Goal: Information Seeking & Learning: Learn about a topic

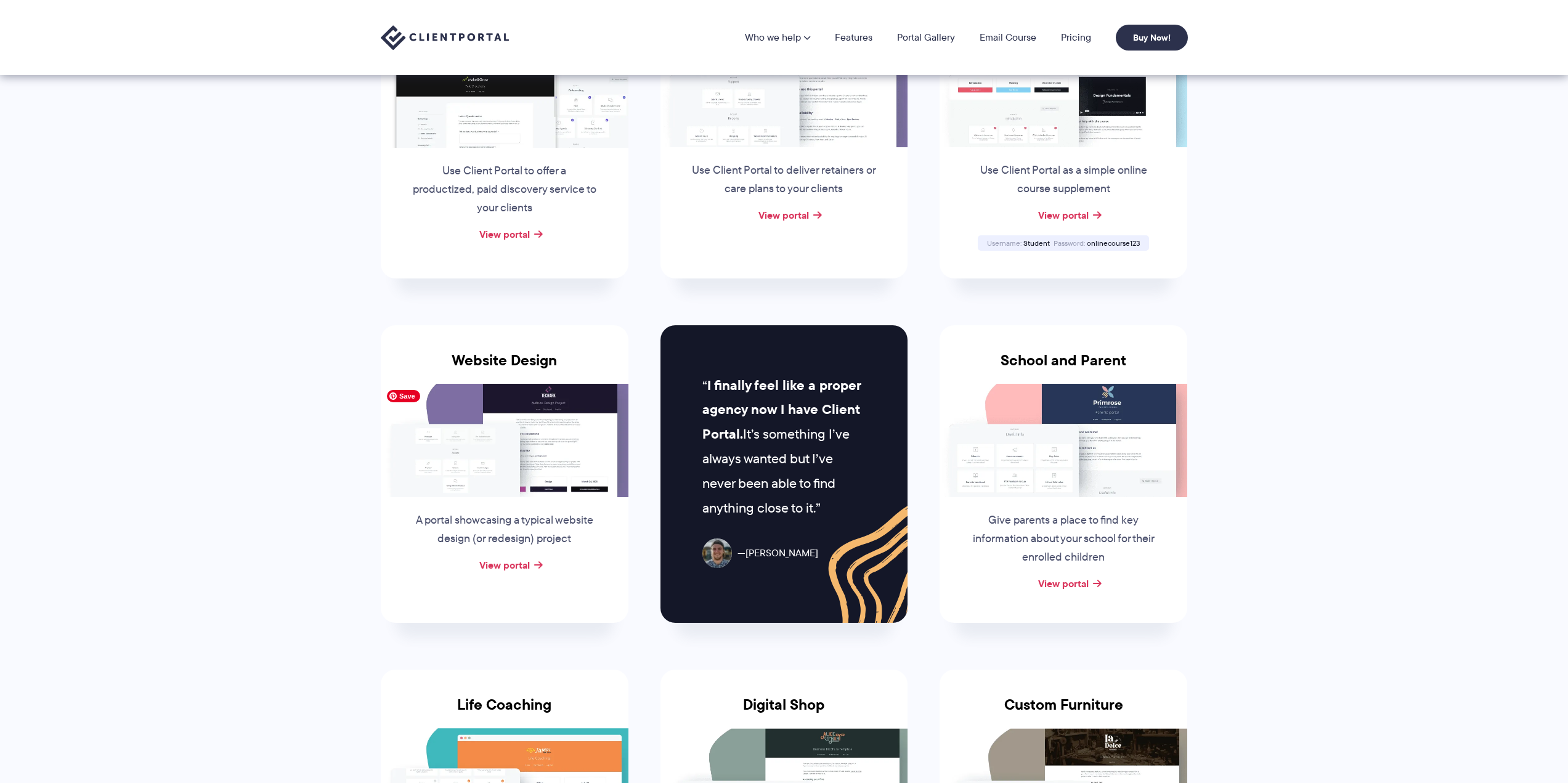
scroll to position [246, 0]
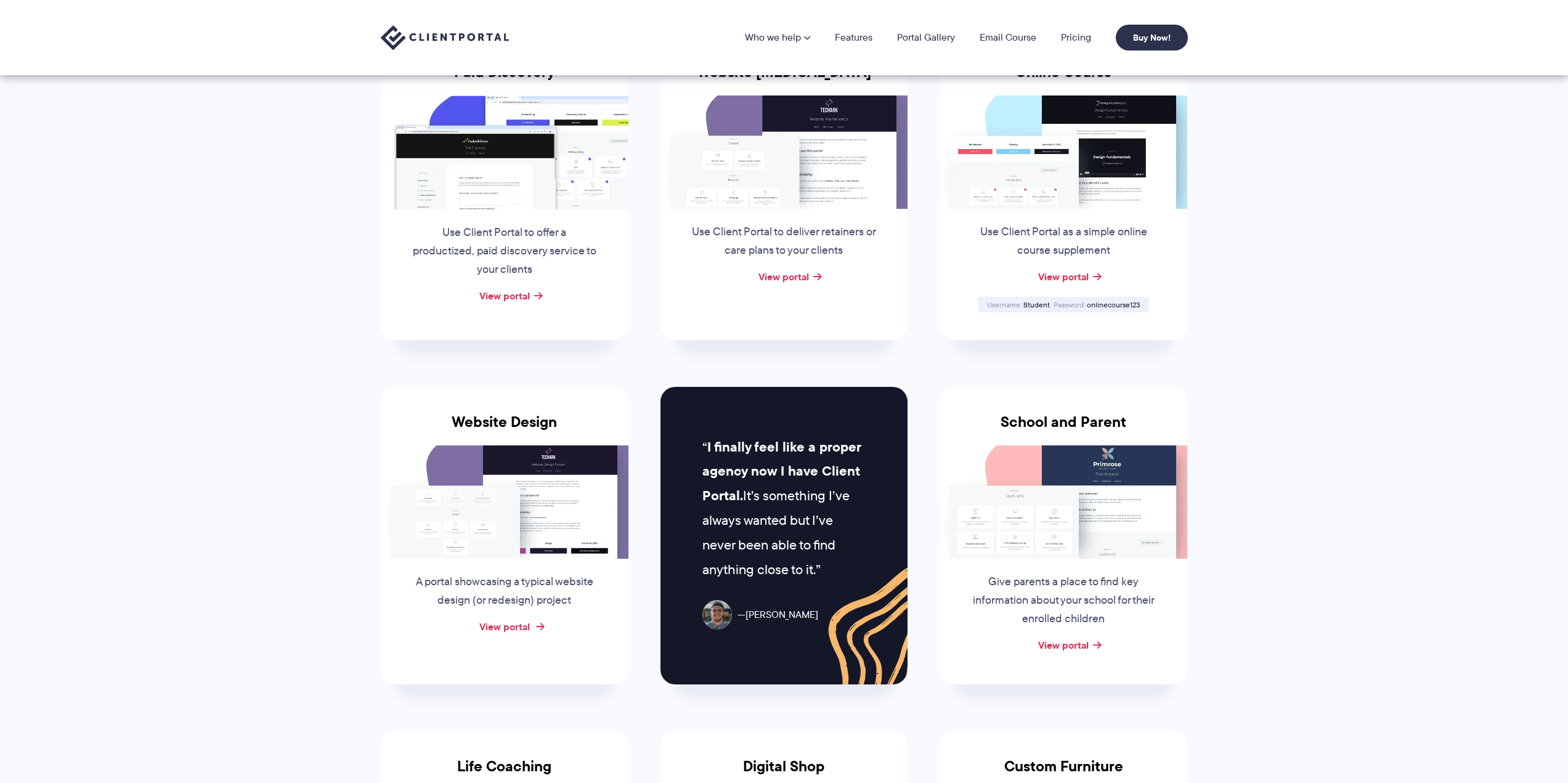
click at [506, 629] on link "View portal" at bounding box center [504, 626] width 50 height 15
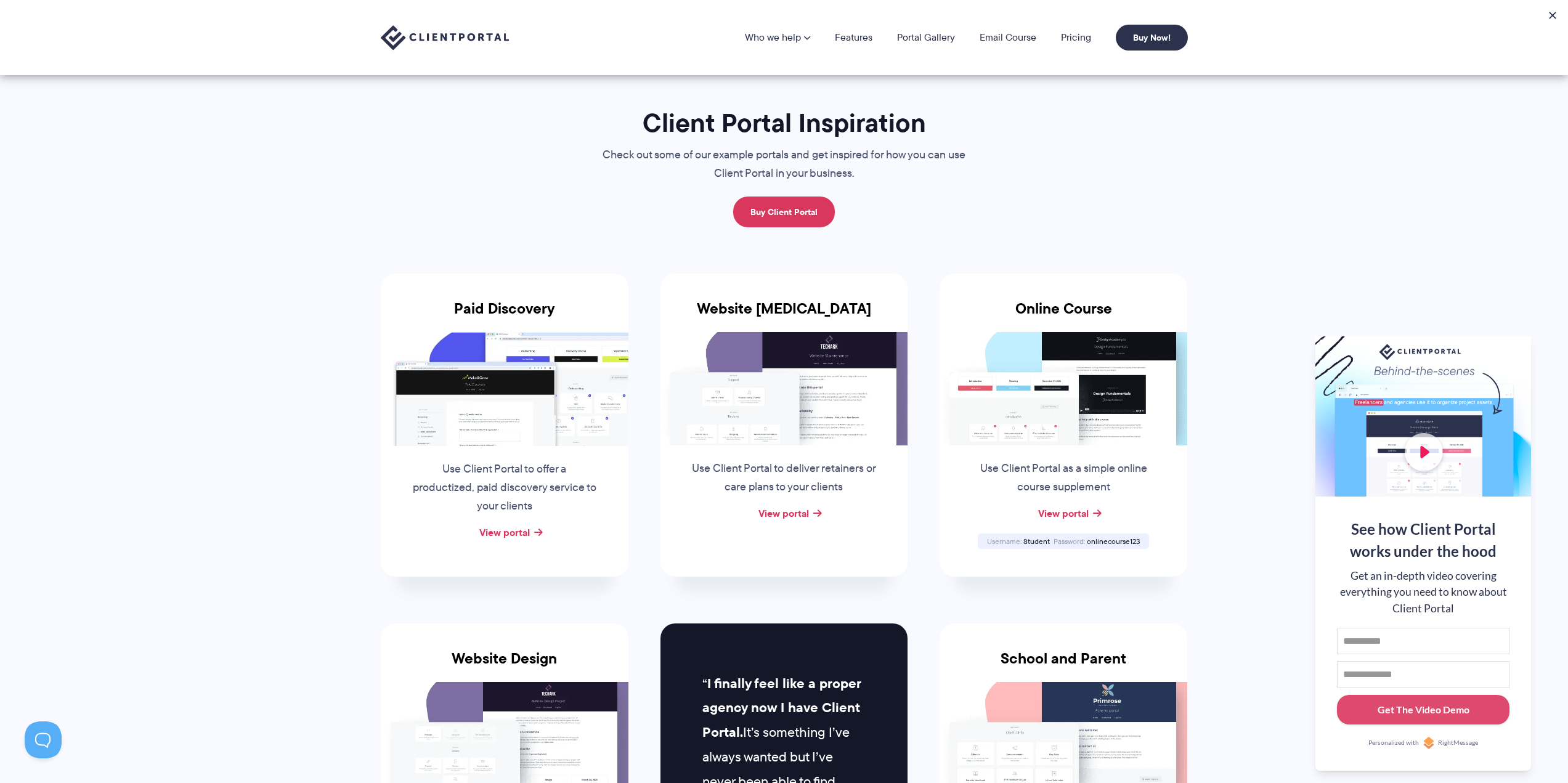
scroll to position [0, 0]
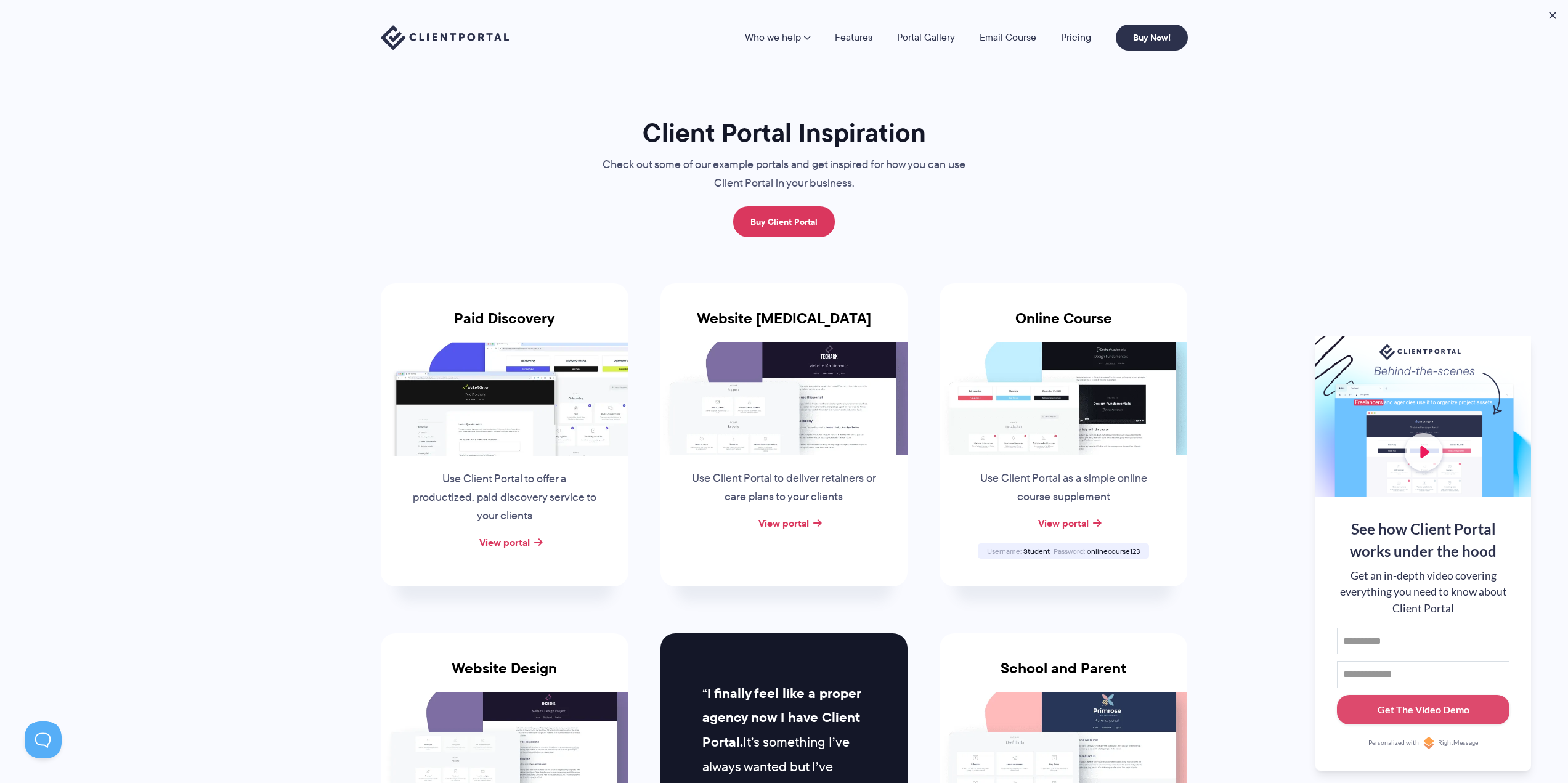
click at [1078, 38] on link "Pricing" at bounding box center [1076, 37] width 31 height 10
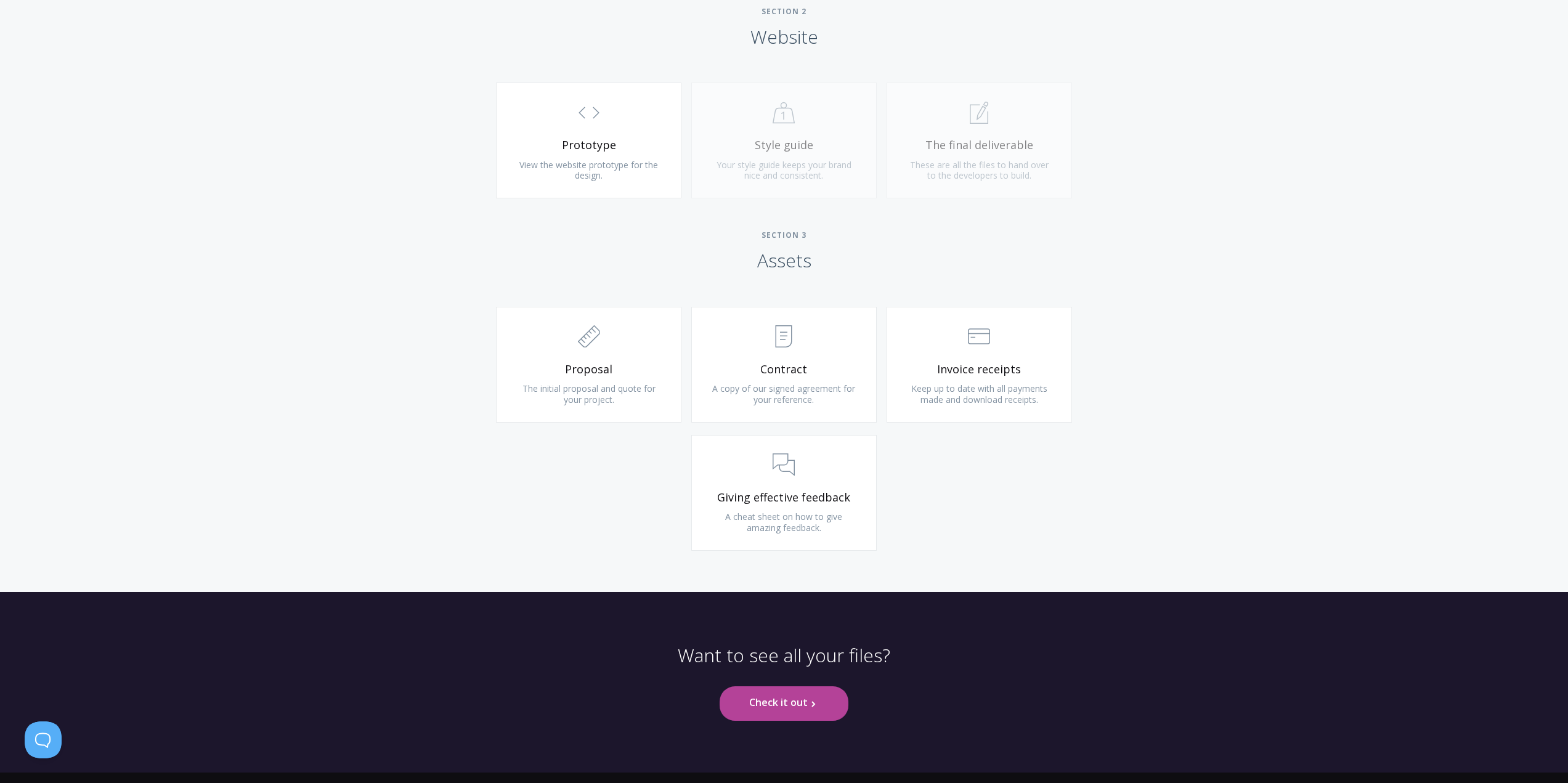
scroll to position [1110, 0]
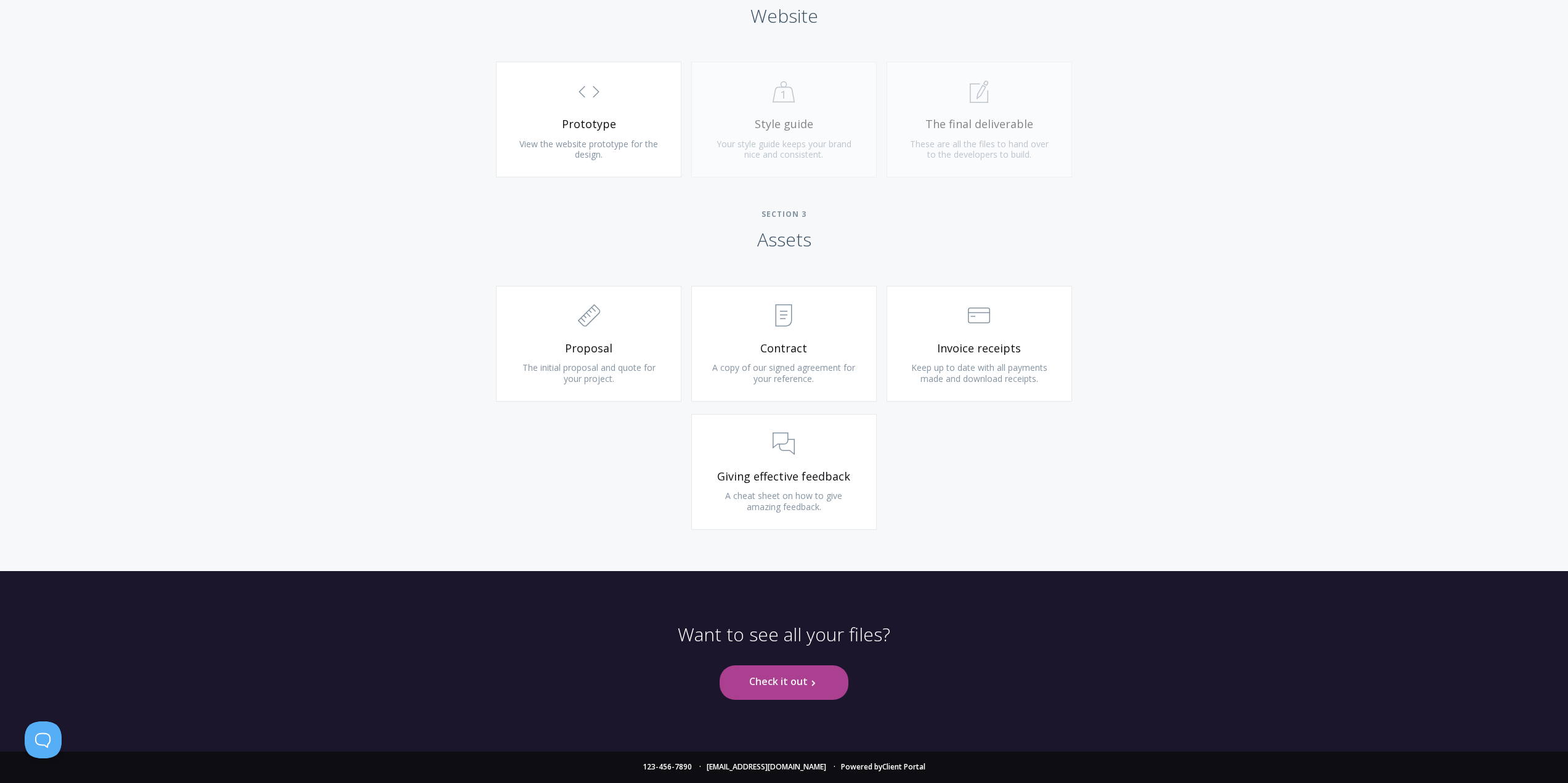
click at [769, 679] on link "Check it out .st0{fill:none;stroke:#000000;stroke-width:2;stroke-miterlimit:10;…" at bounding box center [784, 683] width 129 height 33
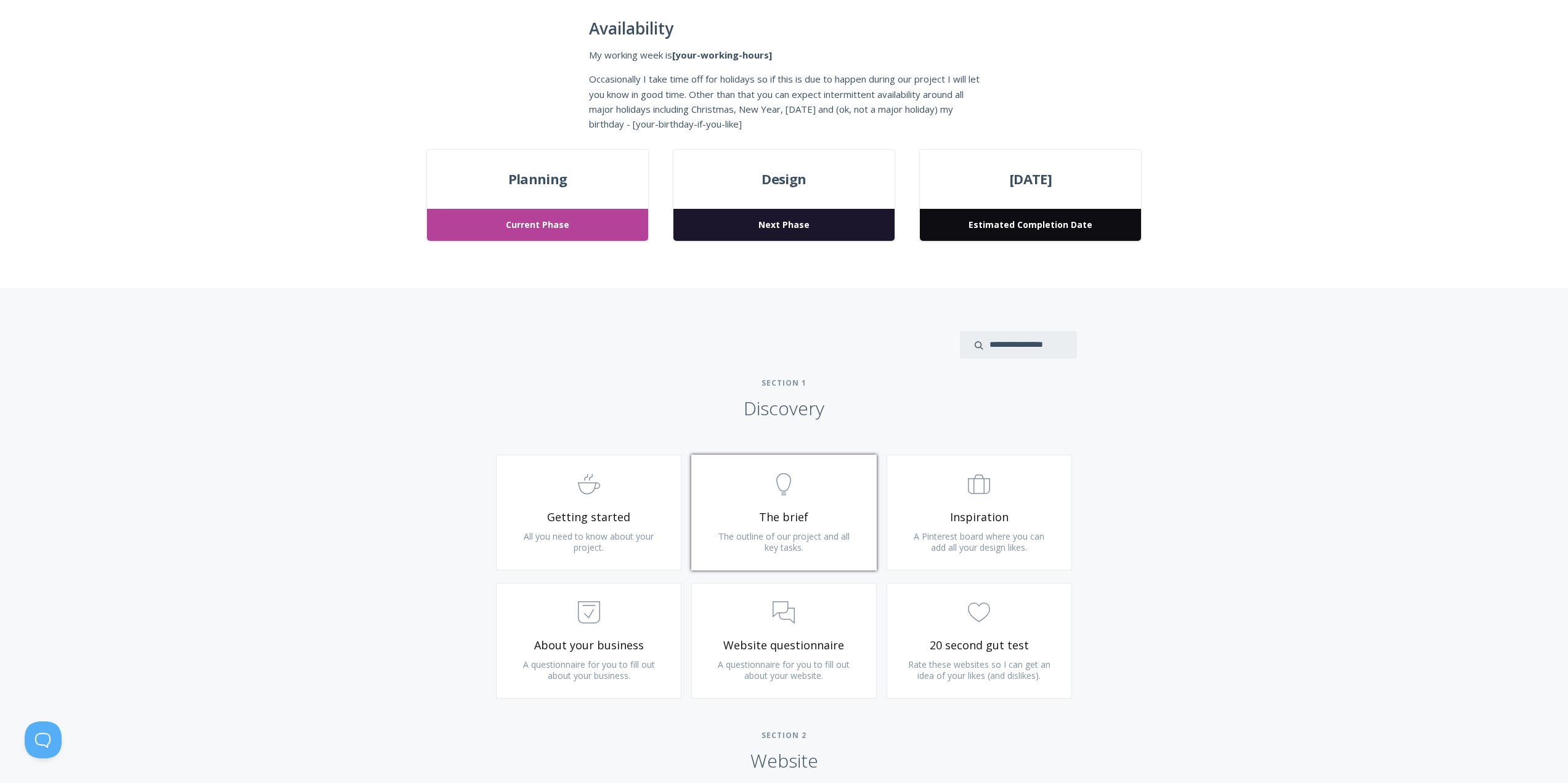
scroll to position [369, 0]
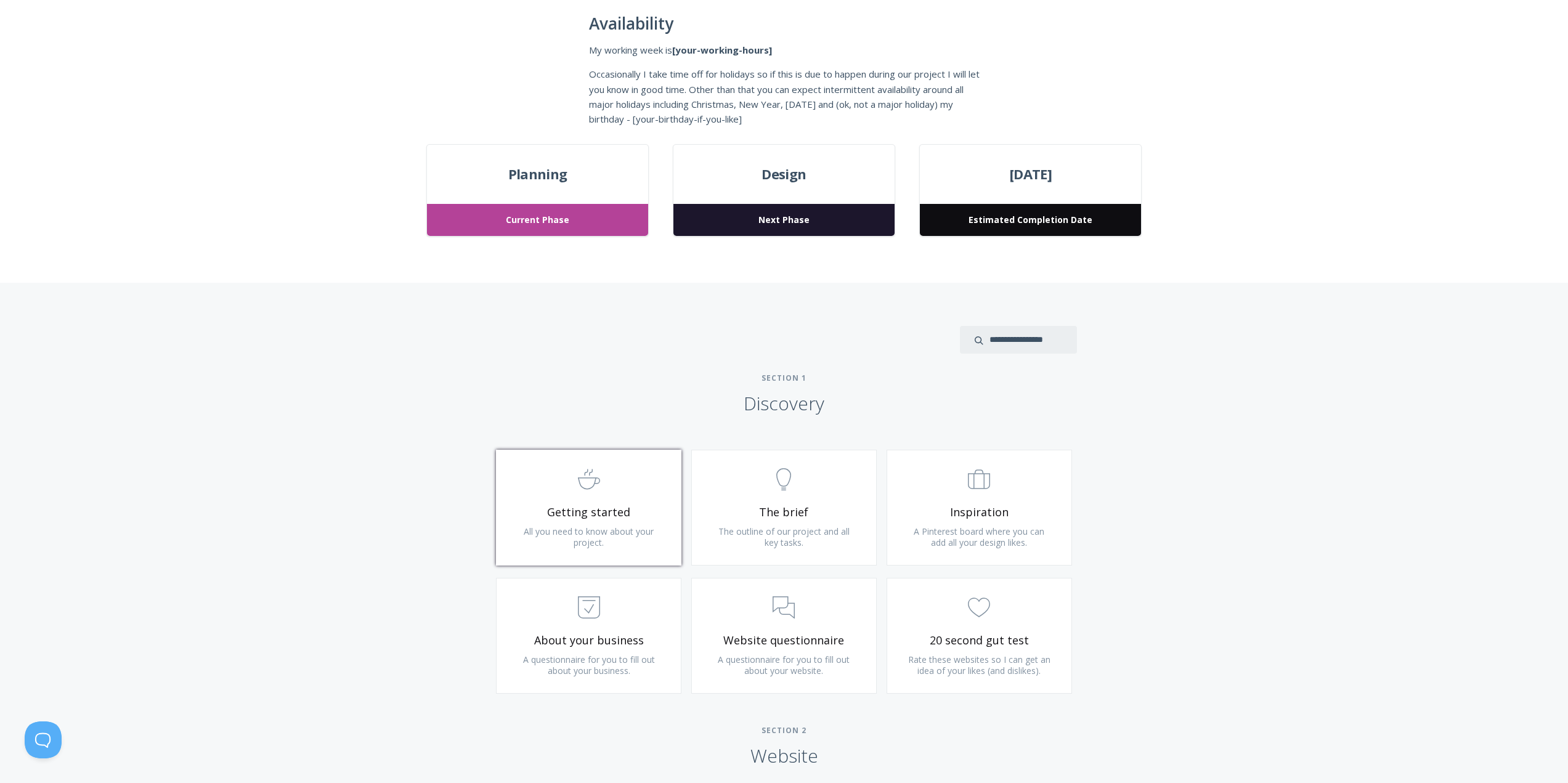
click at [613, 518] on span "Getting started" at bounding box center [589, 512] width 148 height 14
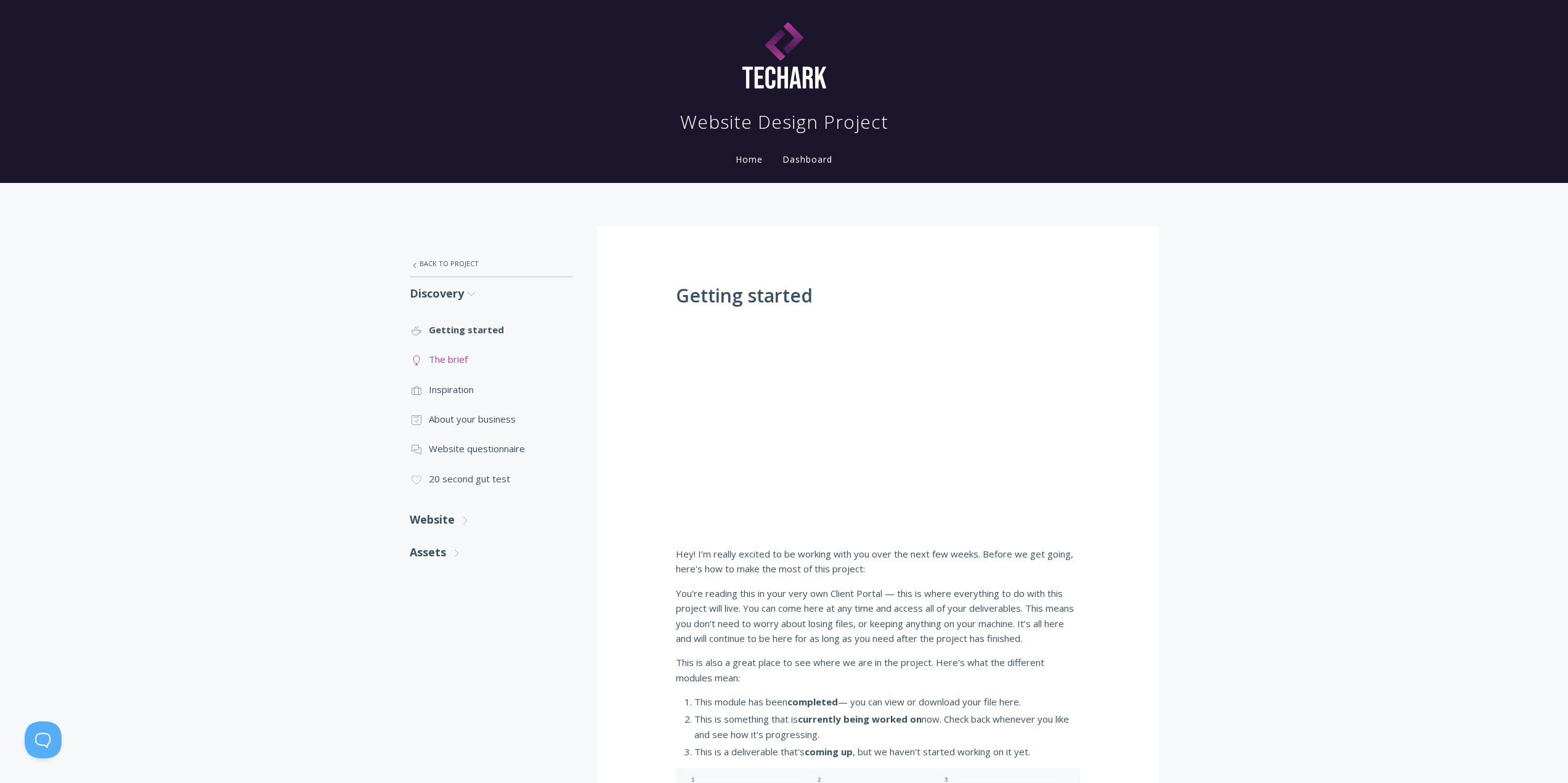
click at [457, 357] on link ".st0{fill:none;stroke:#000000;stroke-width:2;stroke-miterlimit:10;} Untitled-14…" at bounding box center [490, 359] width 163 height 30
click at [456, 389] on link ".st0{fill:none;stroke:#000000;stroke-width:2;stroke-miterlimit:10;} Untitled-20…" at bounding box center [490, 389] width 163 height 30
click at [457, 391] on link ".st0{fill:none;stroke:#000000;stroke-width:2;stroke-miterlimit:10;} Untitled-20…" at bounding box center [490, 389] width 163 height 30
click at [461, 417] on link ".st0{fill:none;stroke:#000000;stroke-width:2;stroke-miterlimit:10;} Untitled-18…" at bounding box center [490, 419] width 163 height 30
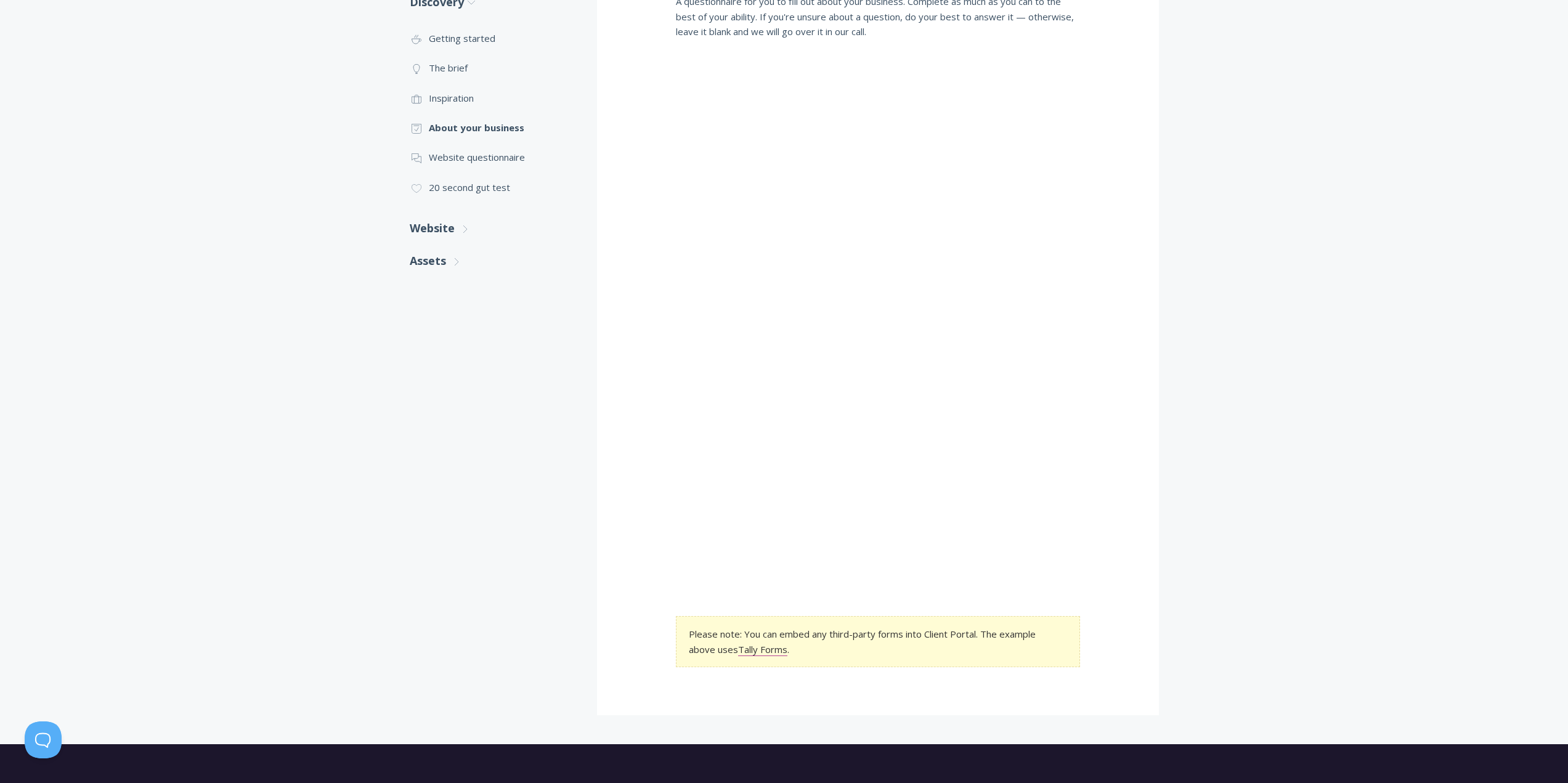
scroll to position [369, 0]
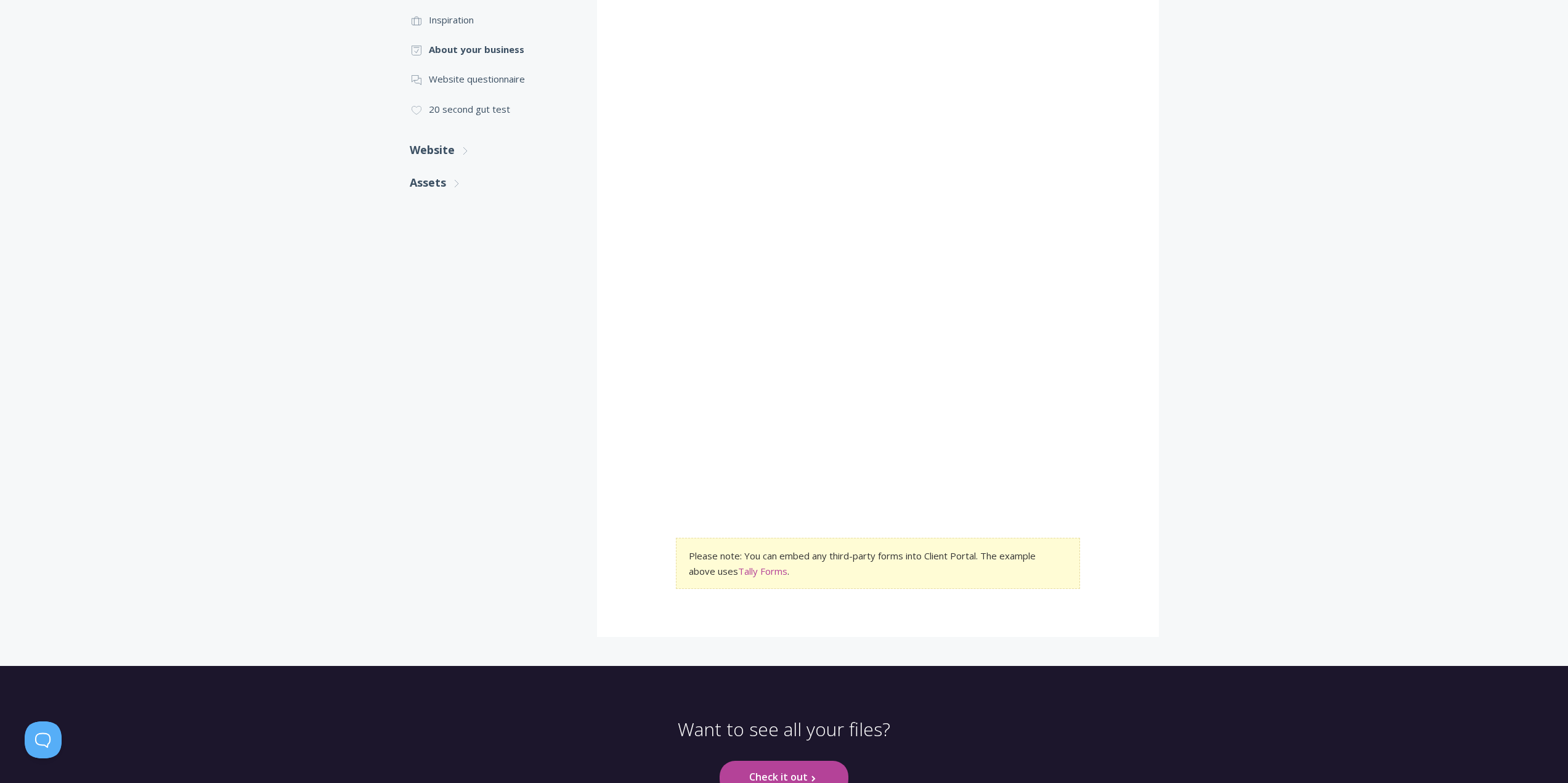
click at [759, 567] on link "Tally Forms" at bounding box center [762, 571] width 49 height 13
click at [779, 572] on link "Tally Forms" at bounding box center [762, 571] width 49 height 13
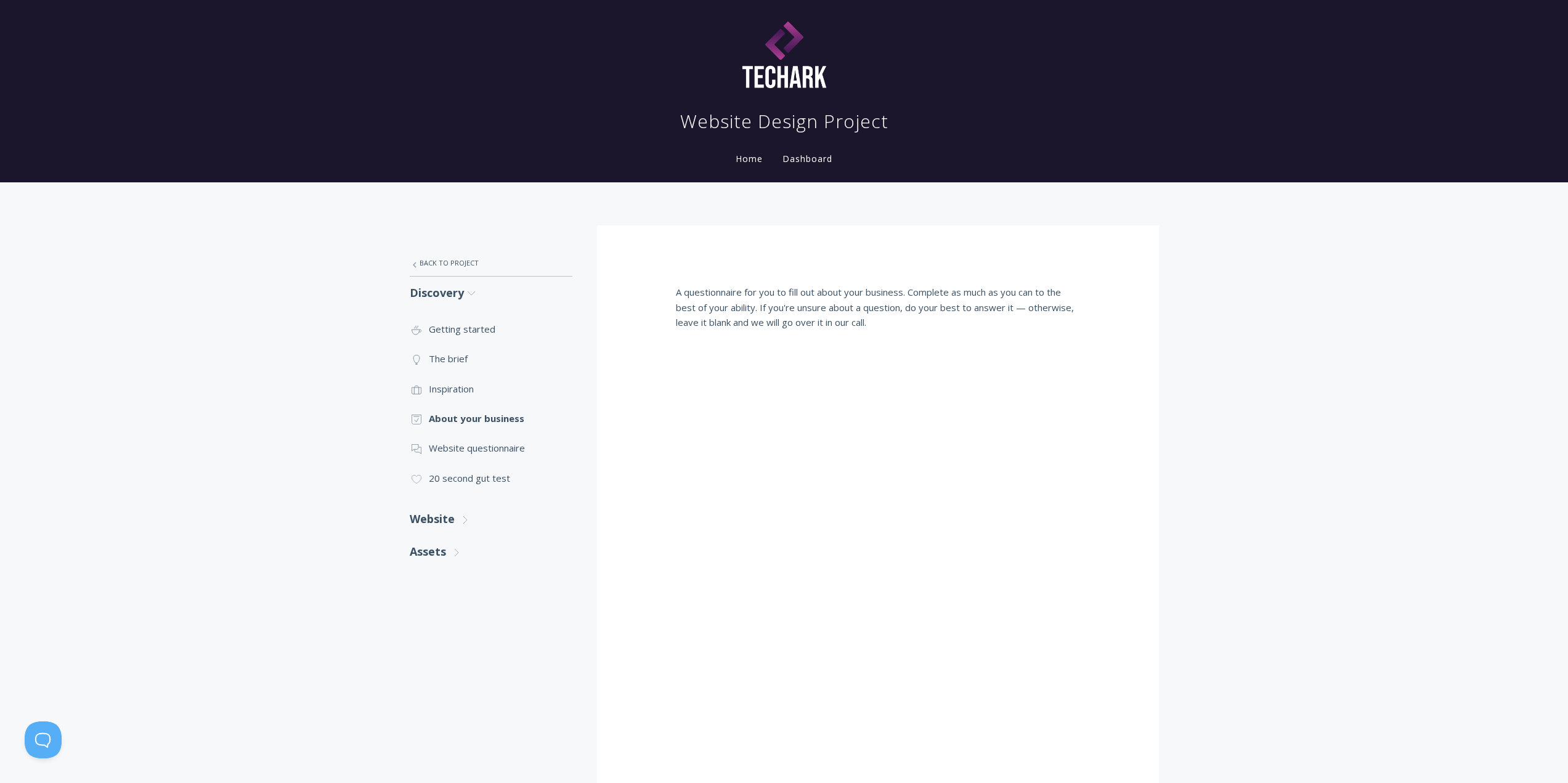
scroll to position [0, 0]
click at [443, 267] on link ".st0{fill:none;stroke:#000000;stroke-width:2;stroke-miterlimit:10;} Untitled-27…" at bounding box center [490, 264] width 163 height 26
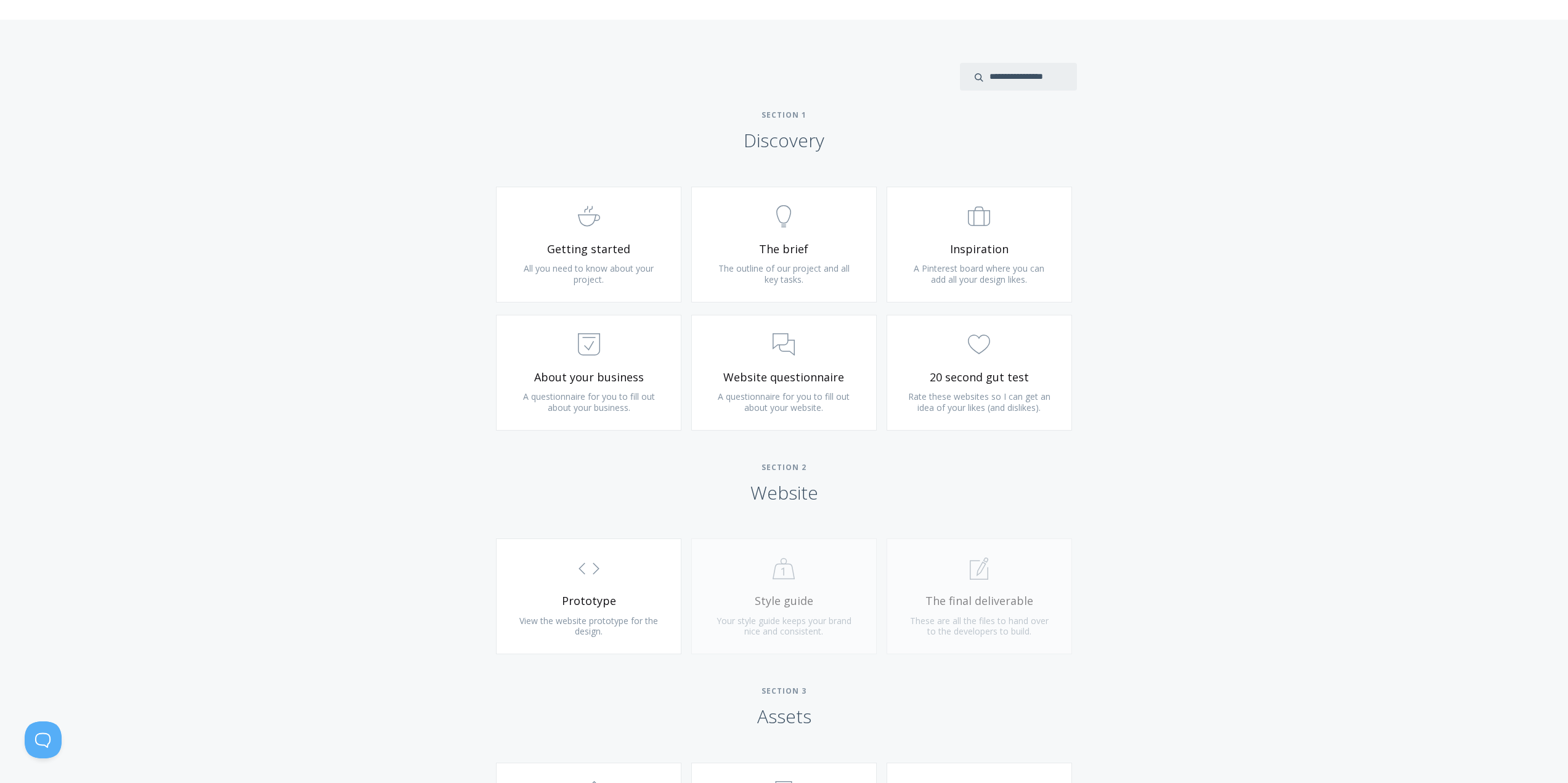
scroll to position [617, 0]
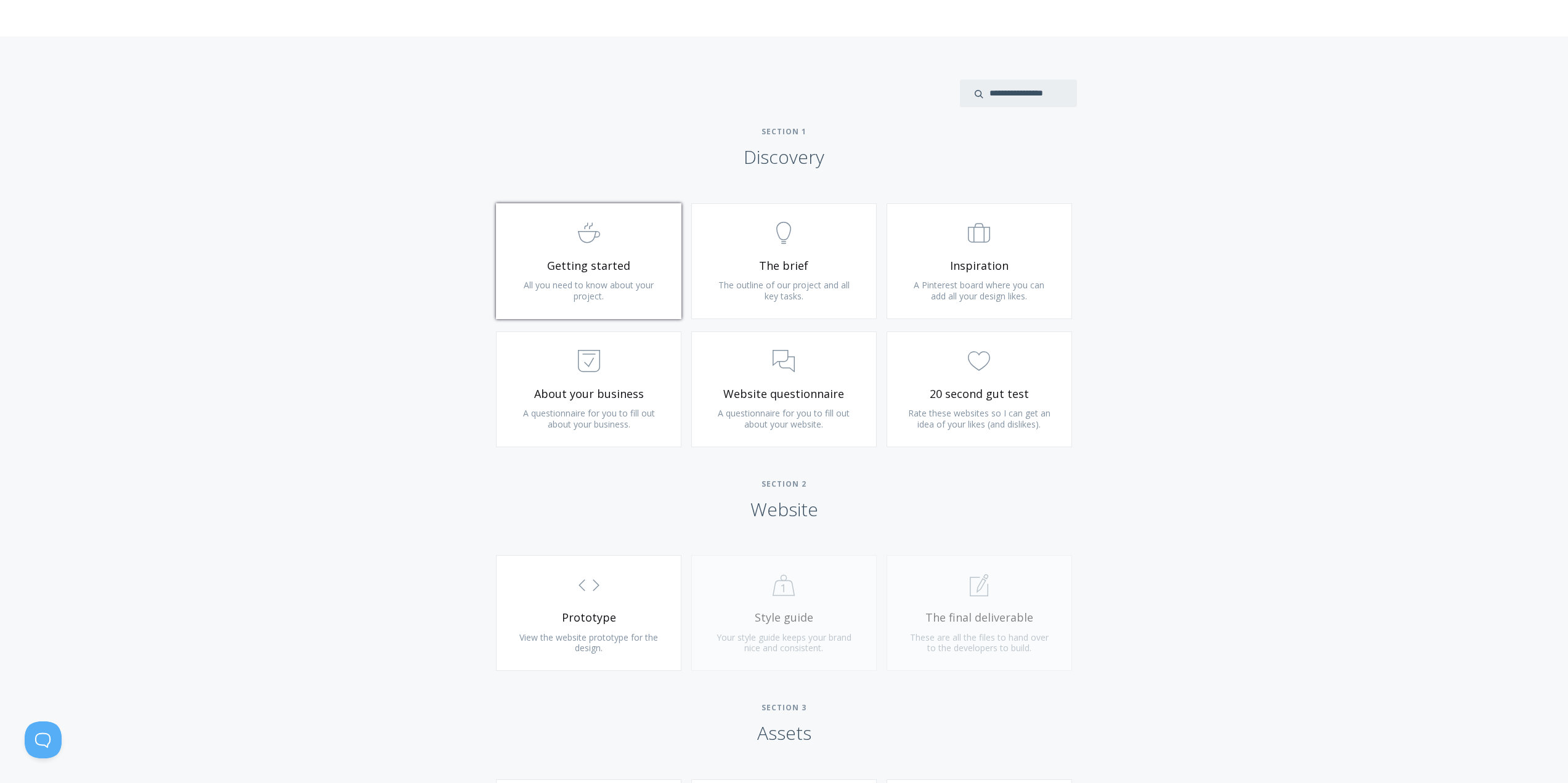
click at [611, 242] on span ".st0{fill:none;stroke:#000000;stroke-width:2;stroke-miterlimit:10;} Untitled-22" at bounding box center [589, 233] width 148 height 37
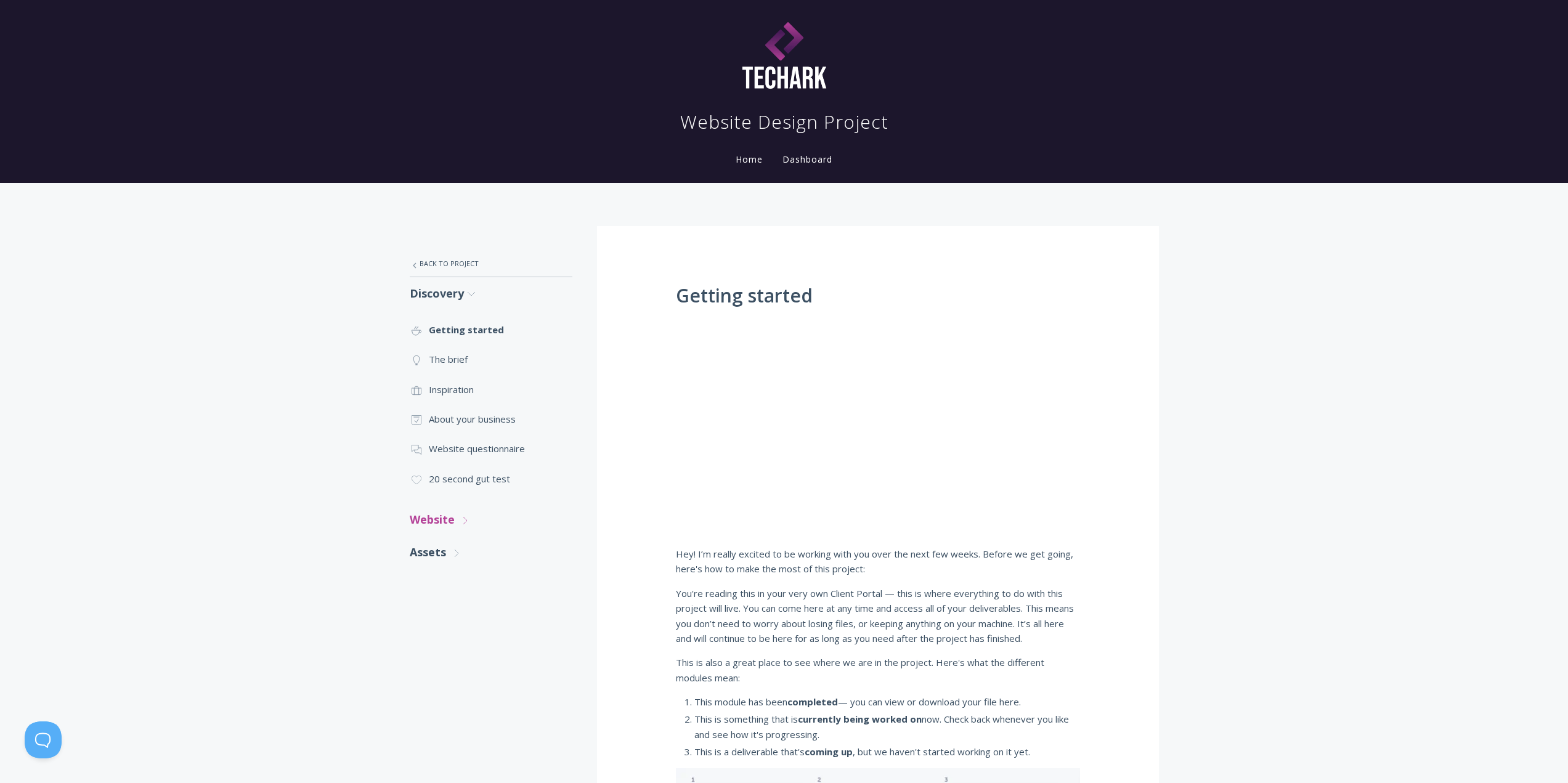
click at [448, 516] on link "Website .st0{fill:none;stroke:#000000;stroke-width:2;stroke-miterlimit:10;} Unt…" at bounding box center [490, 519] width 163 height 33
click at [428, 663] on link "Assets .st0{fill:none;stroke:#000000;stroke-width:2;stroke-miterlimit:10;} Unti…" at bounding box center [490, 656] width 163 height 33
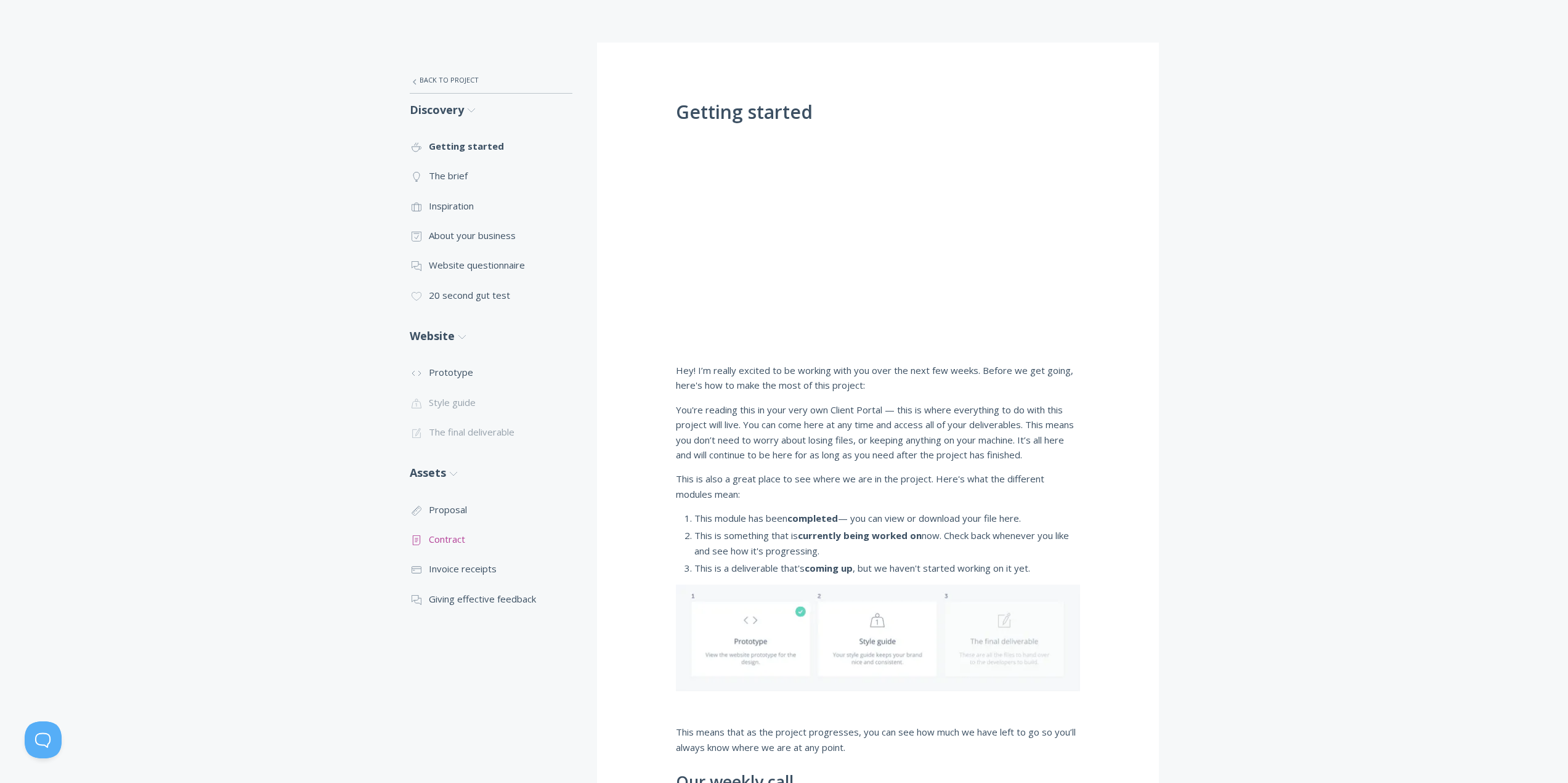
scroll to position [185, 0]
click at [455, 511] on link ".st0{fill:none;stroke:#000000;stroke-width:2;stroke-miterlimit:10;} 2. Design -…" at bounding box center [490, 508] width 163 height 30
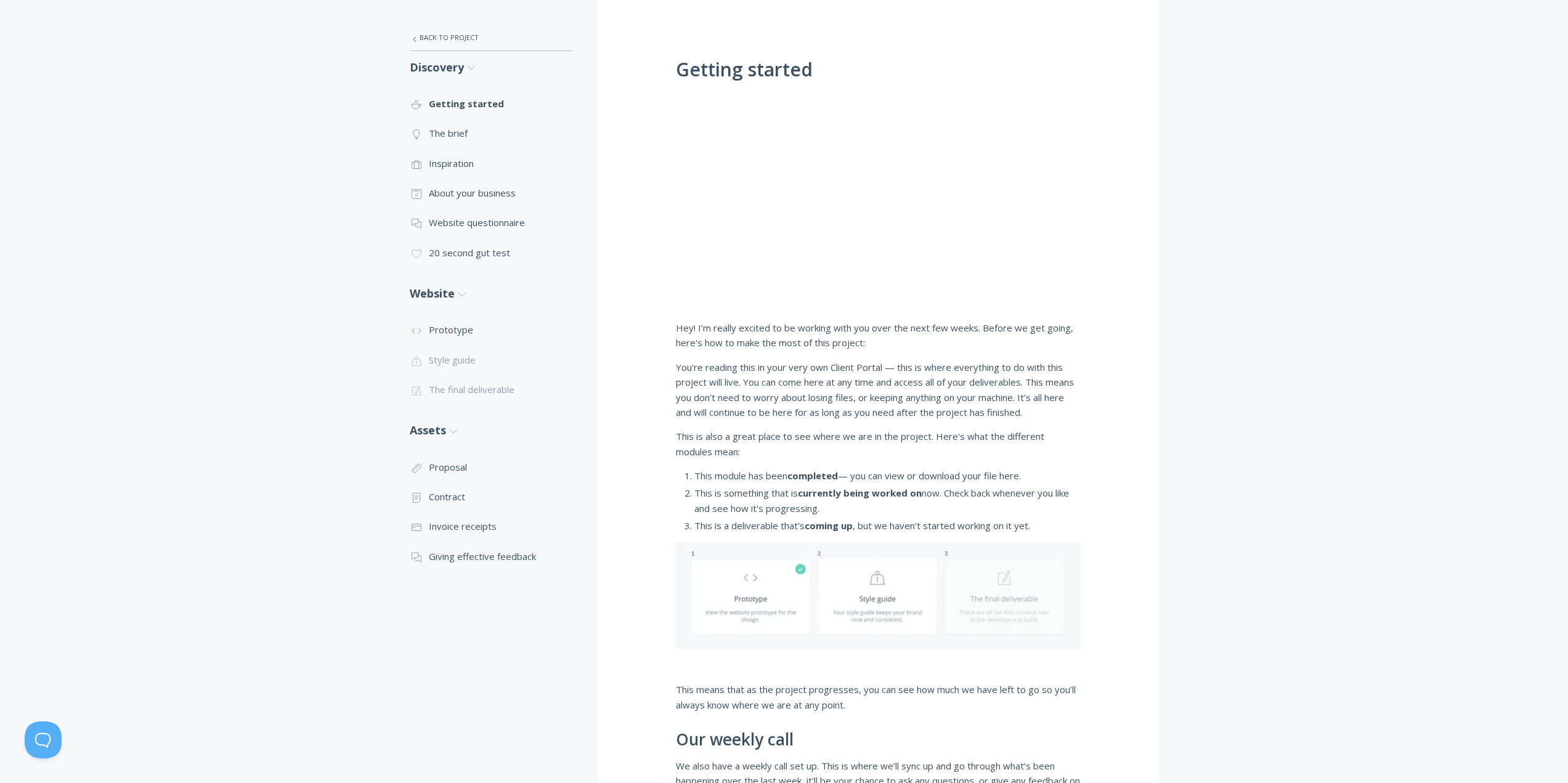
scroll to position [151, 0]
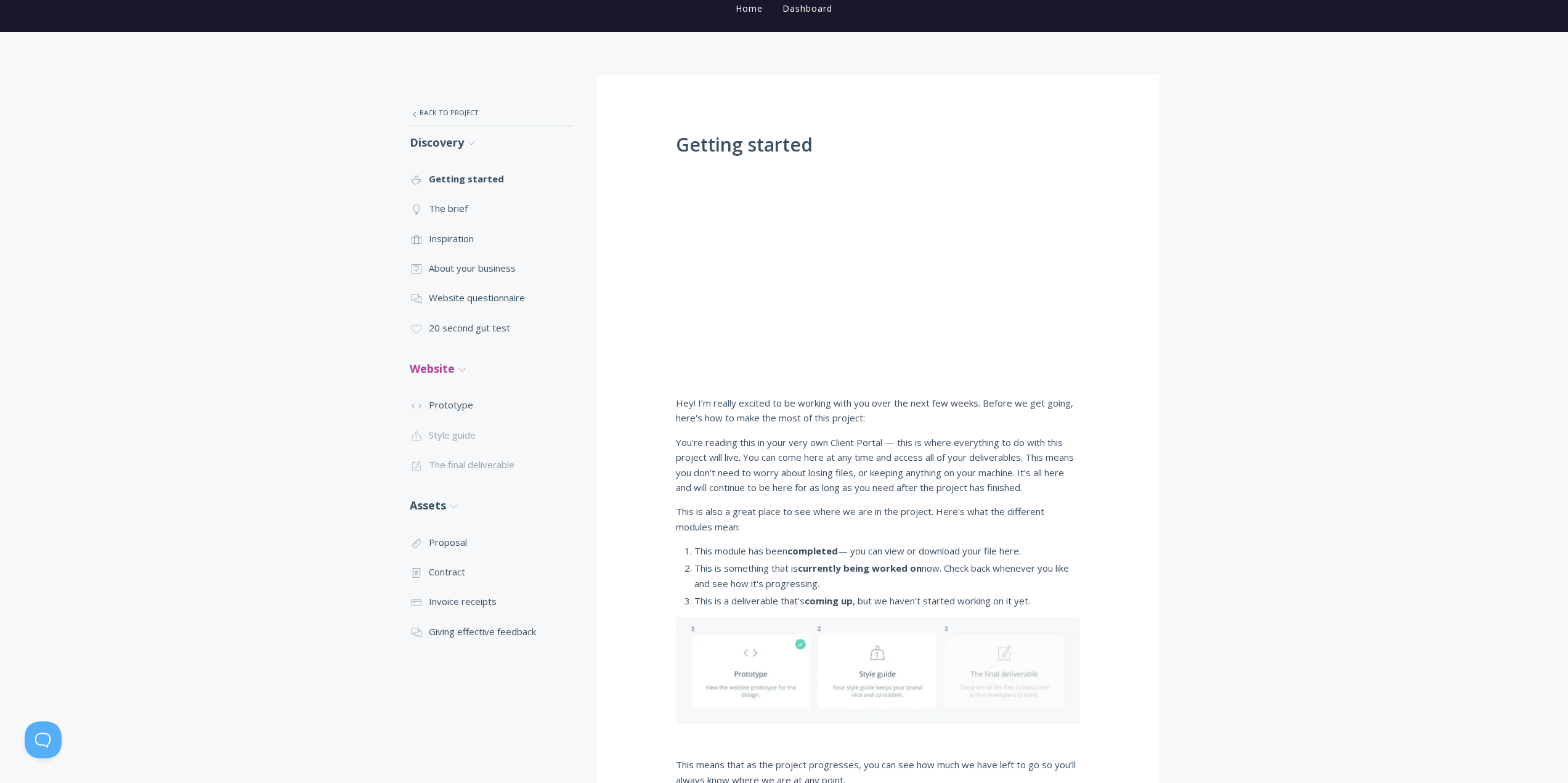
click at [467, 149] on icon ".st0{fill:none;stroke:#000000;stroke-width:2;stroke-miterlimit:10;} Untitled-27" at bounding box center [471, 143] width 11 height 11
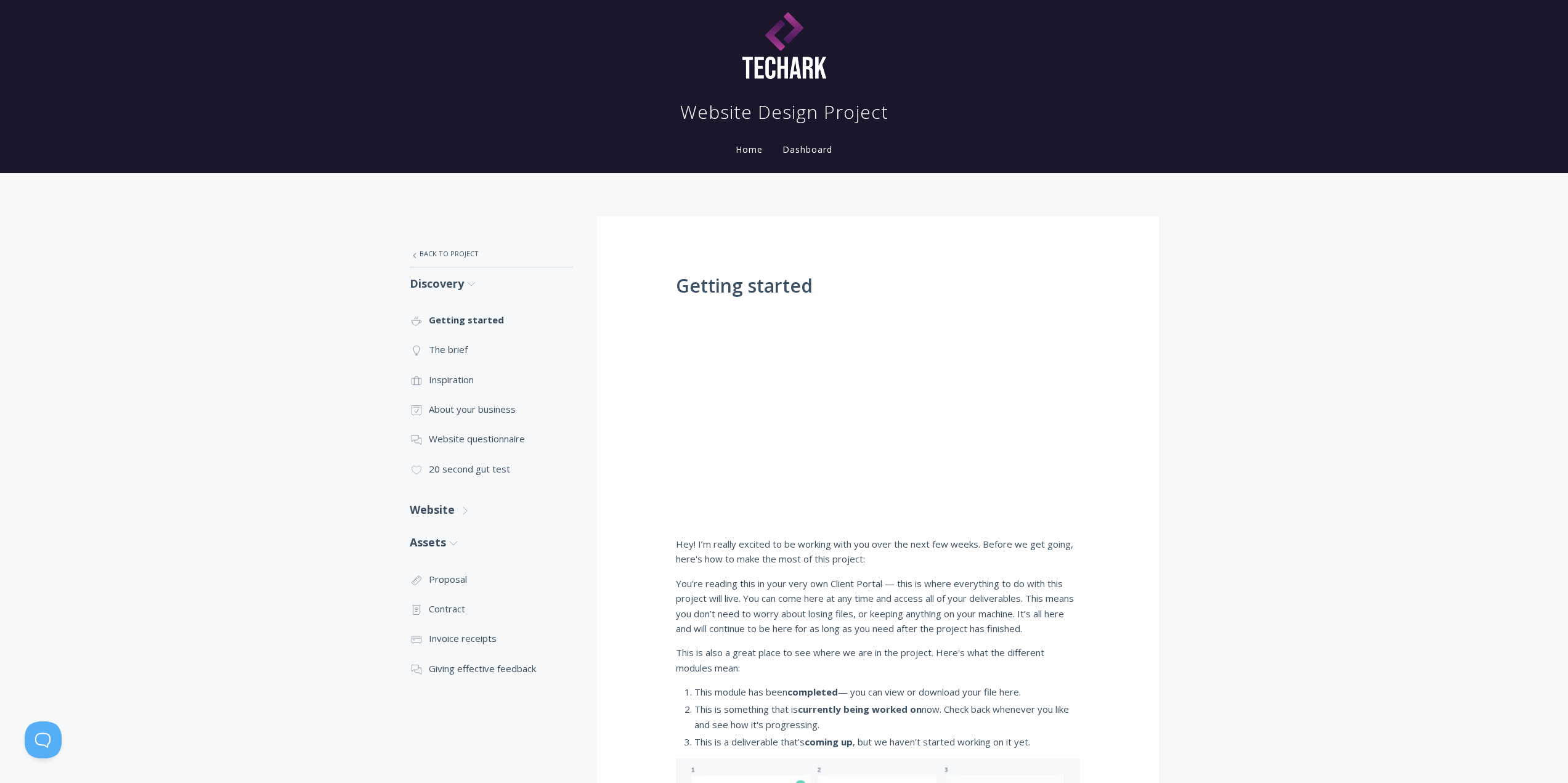
scroll to position [0, 0]
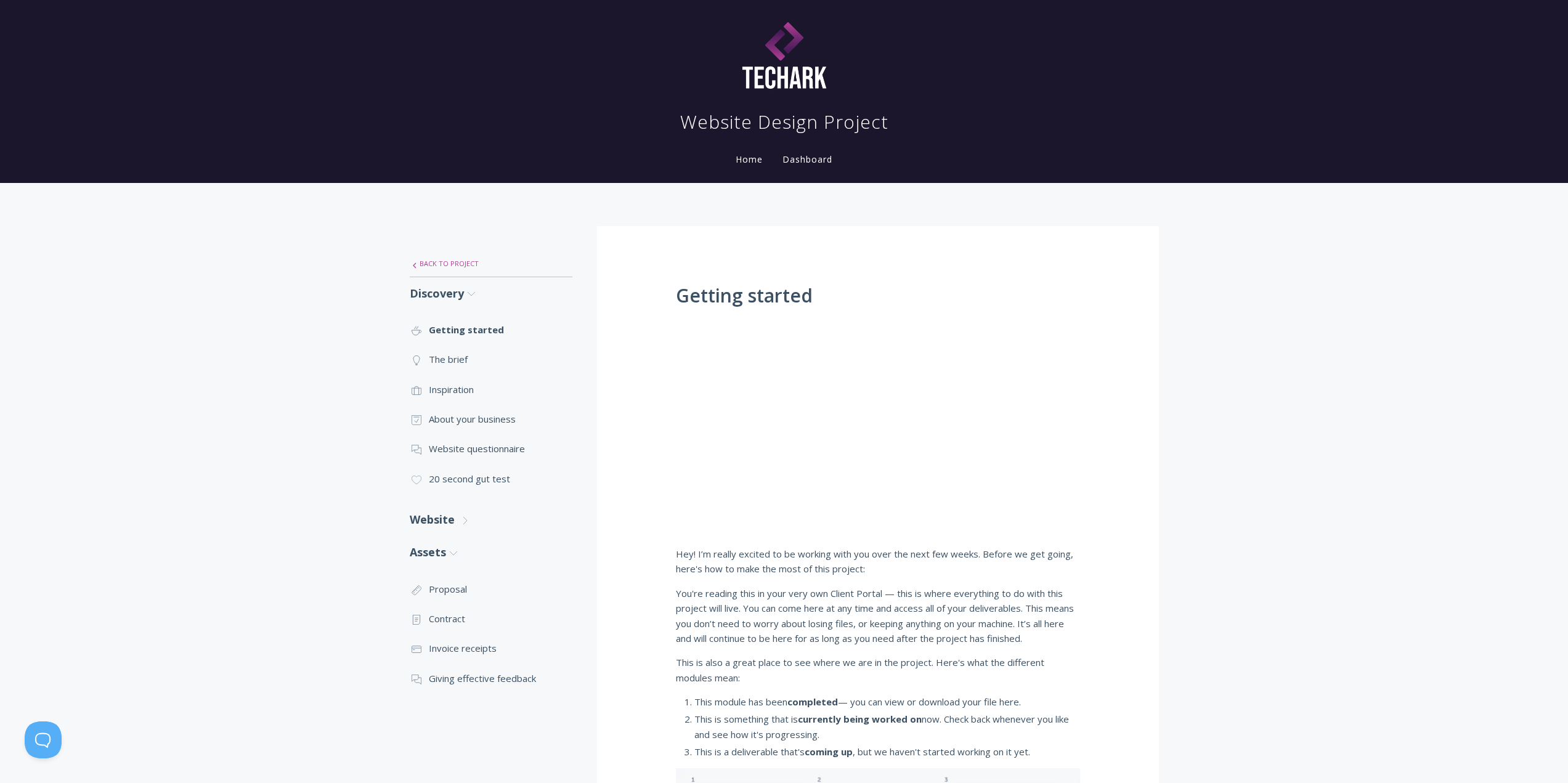
drag, startPoint x: 445, startPoint y: 264, endPoint x: 462, endPoint y: 265, distance: 17.0
click at [445, 264] on link ".st0{fill:none;stroke:#000000;stroke-width:2;stroke-miterlimit:10;} Untitled-27…" at bounding box center [490, 264] width 163 height 26
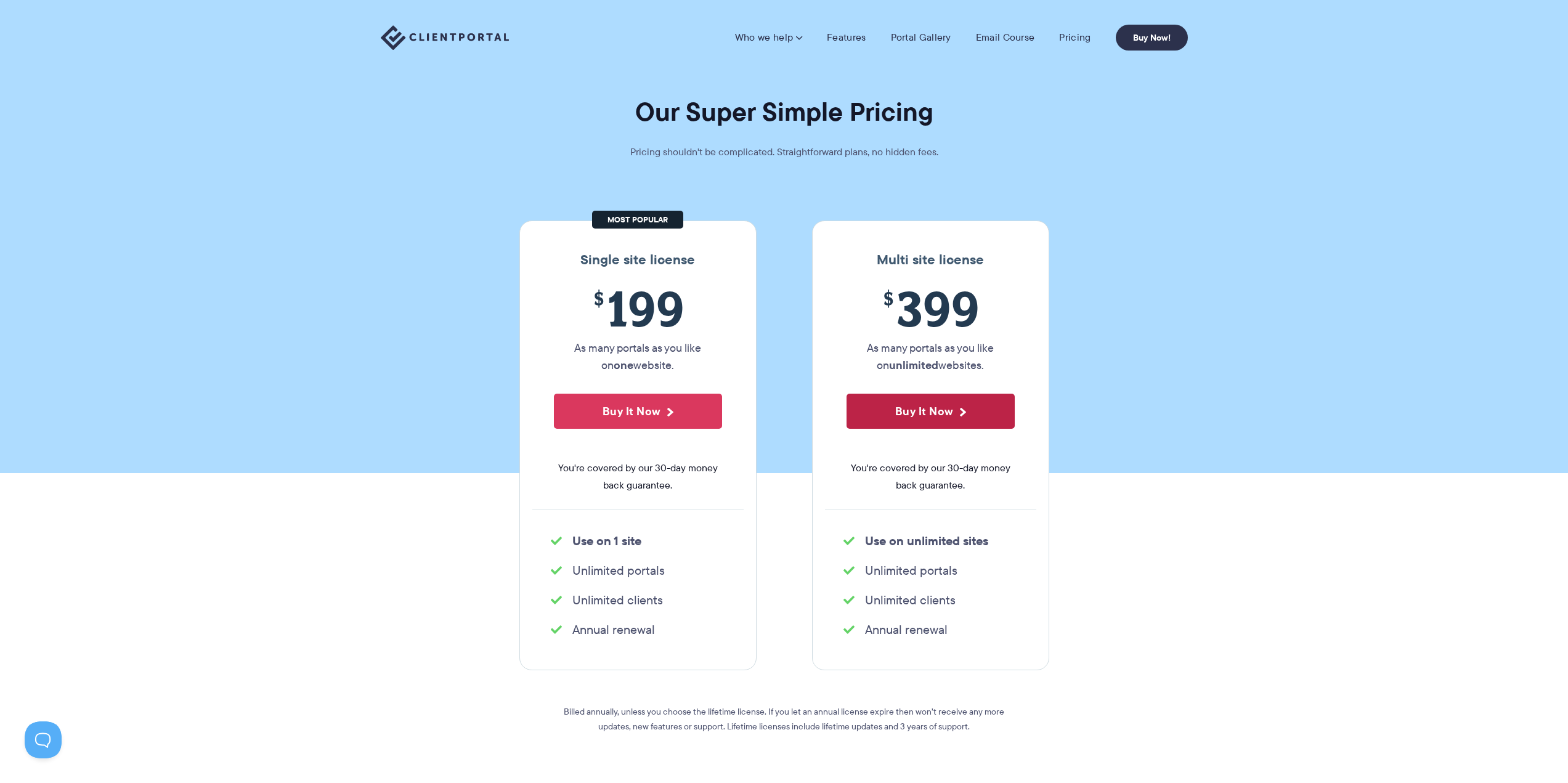
click at [936, 414] on button "Buy It Now" at bounding box center [931, 412] width 168 height 35
click at [1301, 155] on section "Our Super Simple Pricing Pricing shouldn't be complicated. Straightforward plan…" at bounding box center [784, 236] width 1568 height 473
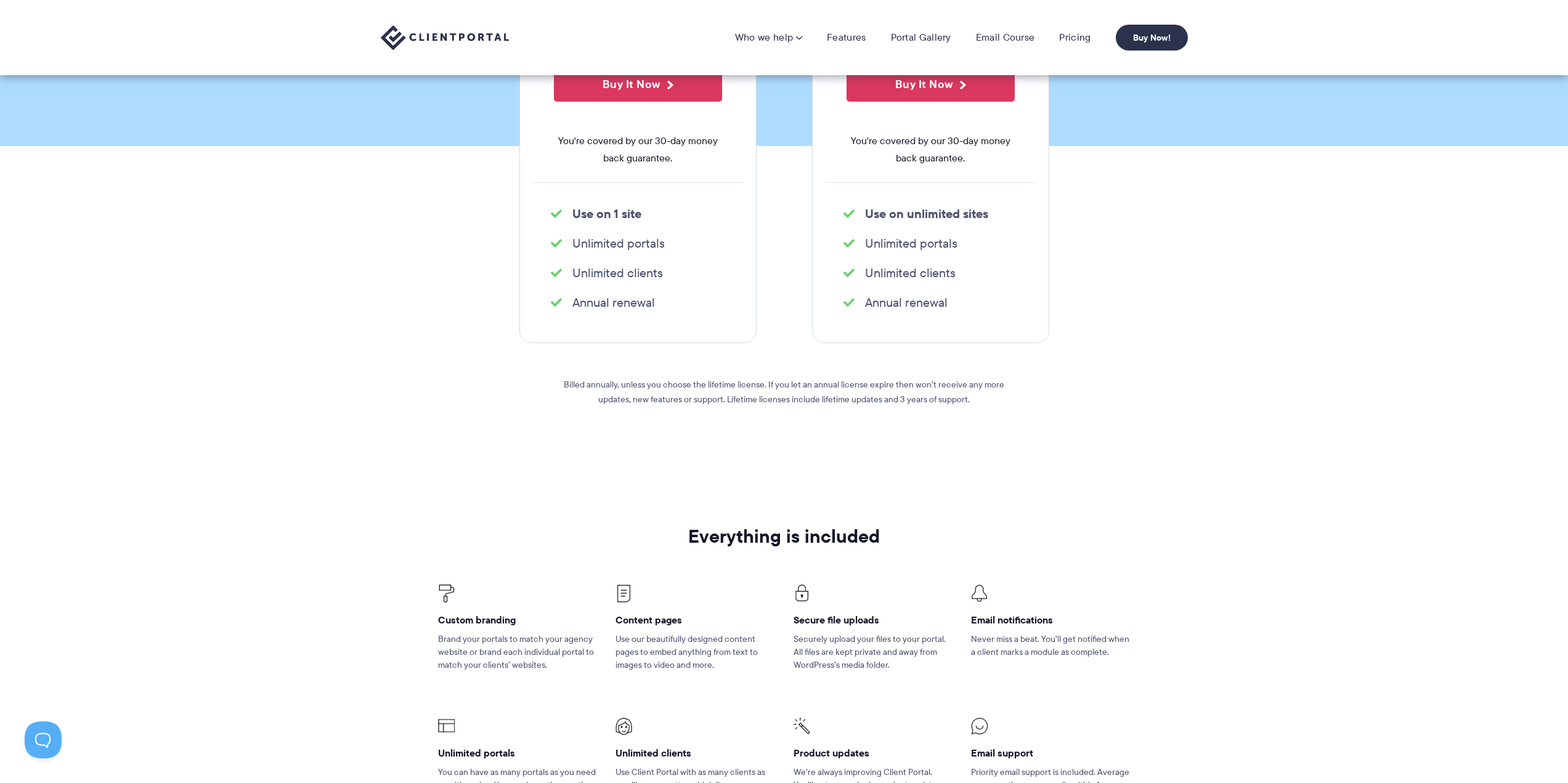
scroll to position [246, 0]
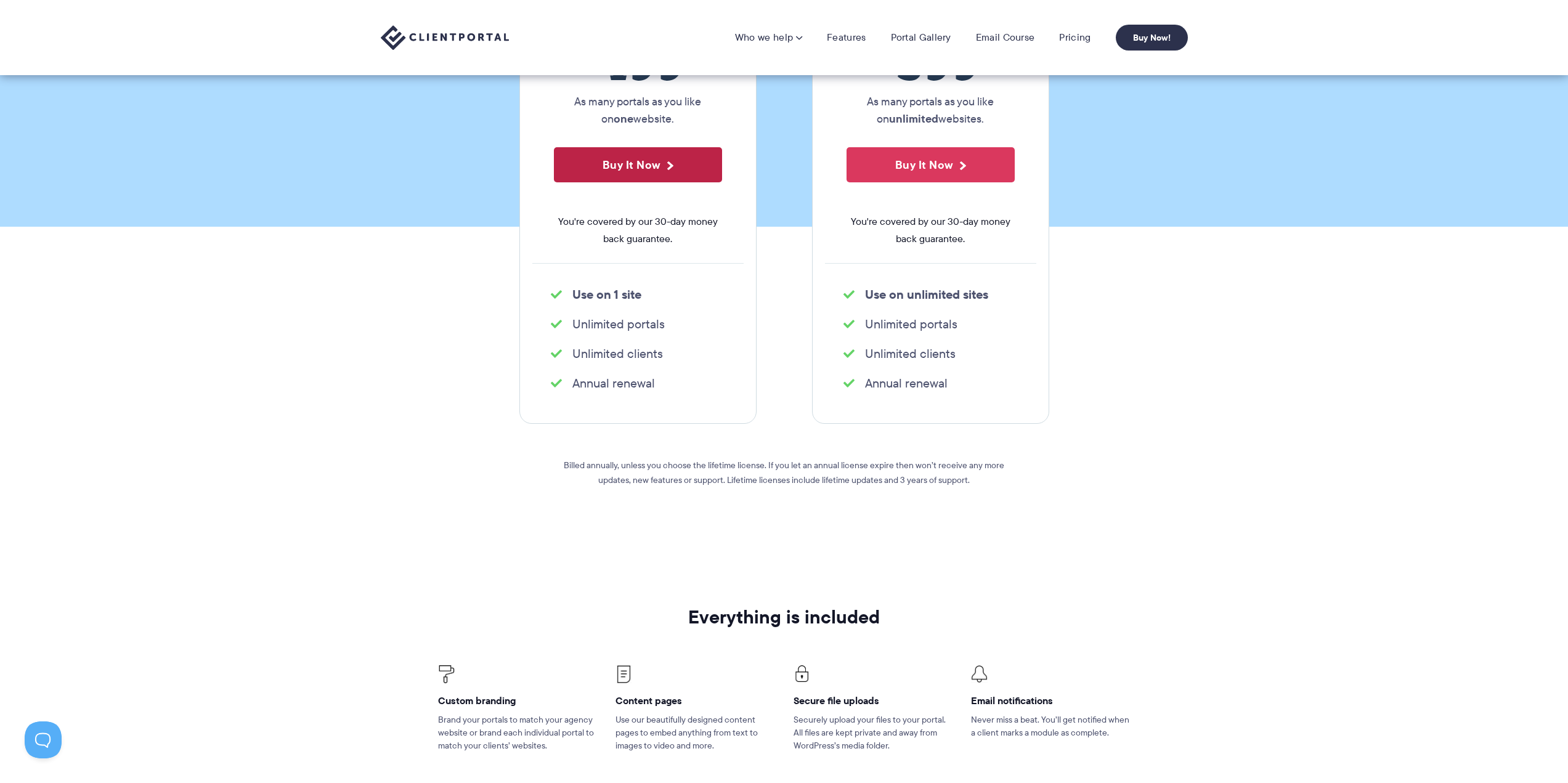
click at [666, 168] on button "Buy It Now" at bounding box center [637, 165] width 168 height 35
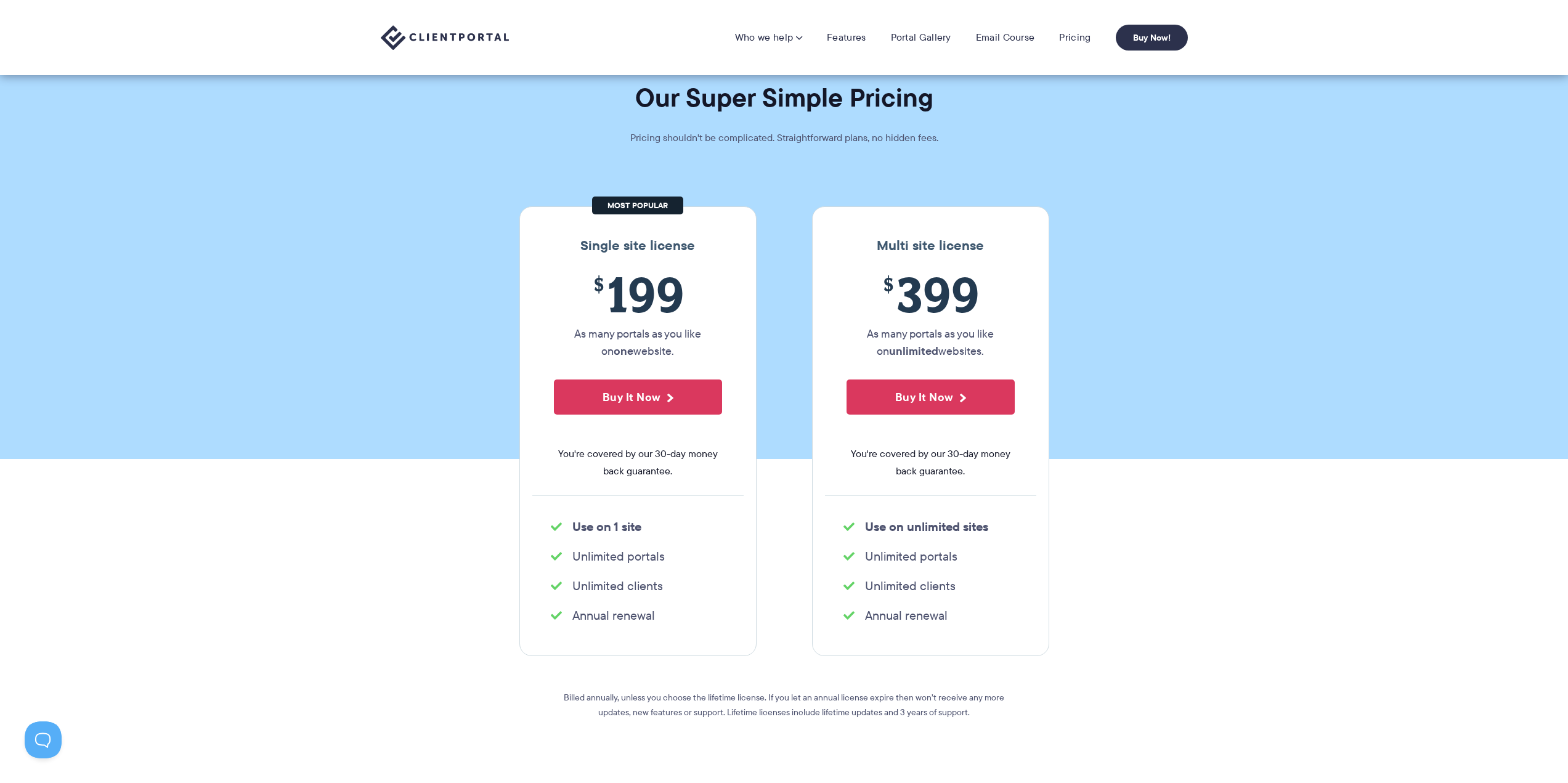
scroll to position [0, 0]
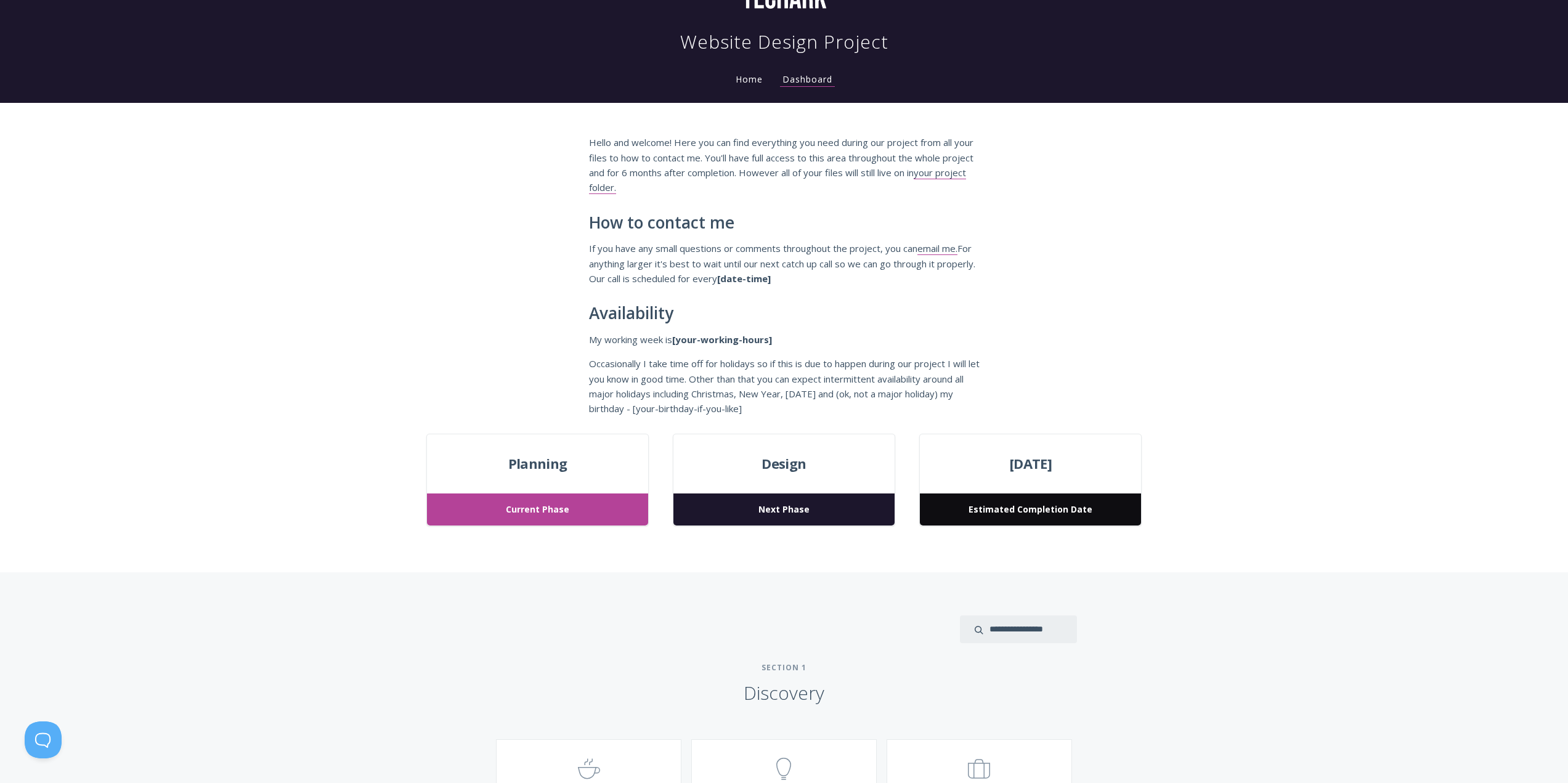
scroll to position [62, 0]
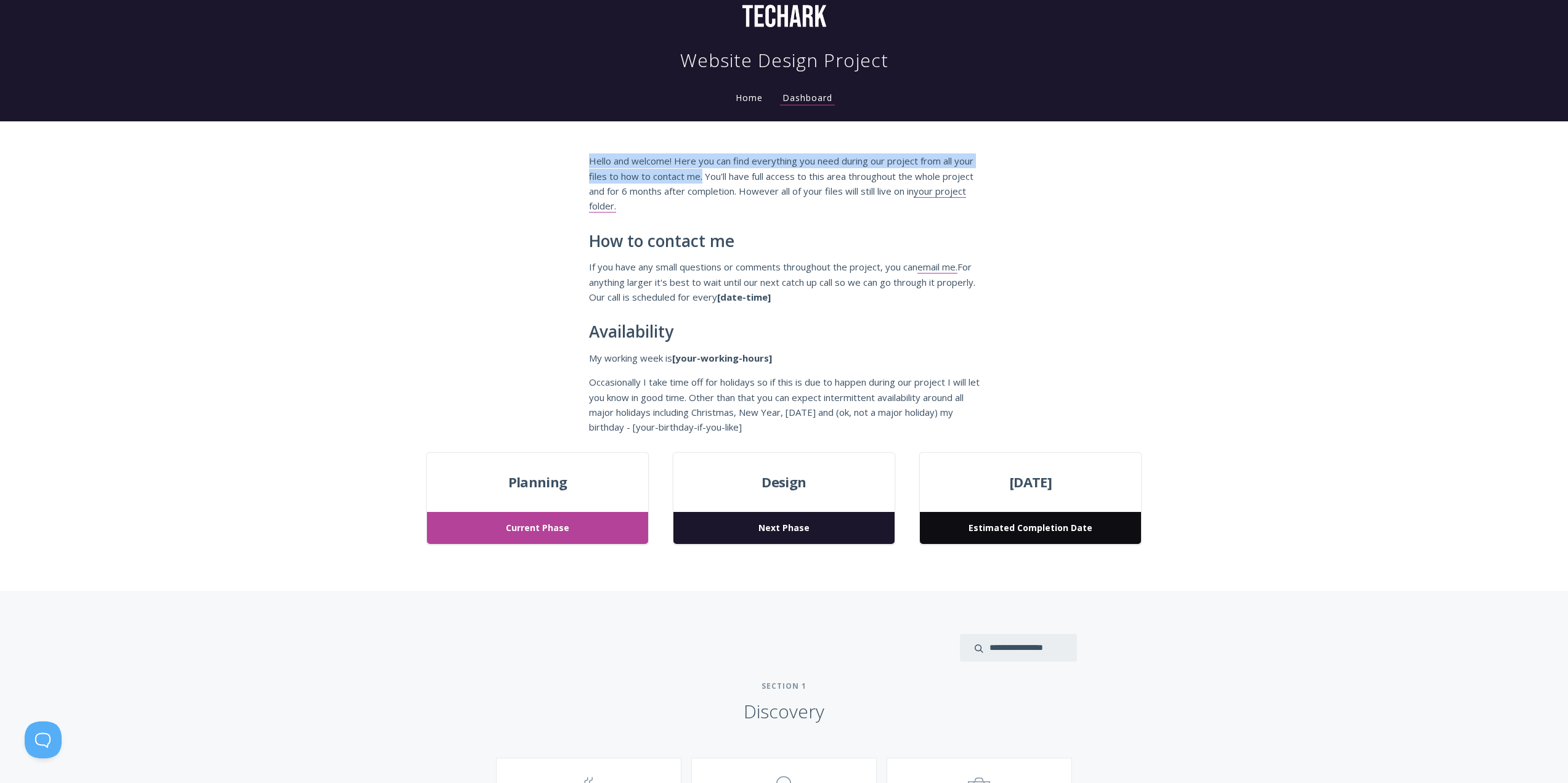
drag, startPoint x: 590, startPoint y: 159, endPoint x: 725, endPoint y: 172, distance: 135.6
click at [725, 172] on p "Hello and welcome! Here you can find everything you need during our project fro…" at bounding box center [784, 183] width 391 height 60
copy p "Hello and welcome! Here you can find everything you need during our project fro…"
click at [1166, 226] on div "Hello and welcome! Here you can find everything you need during our project fro…" at bounding box center [784, 287] width 1568 height 331
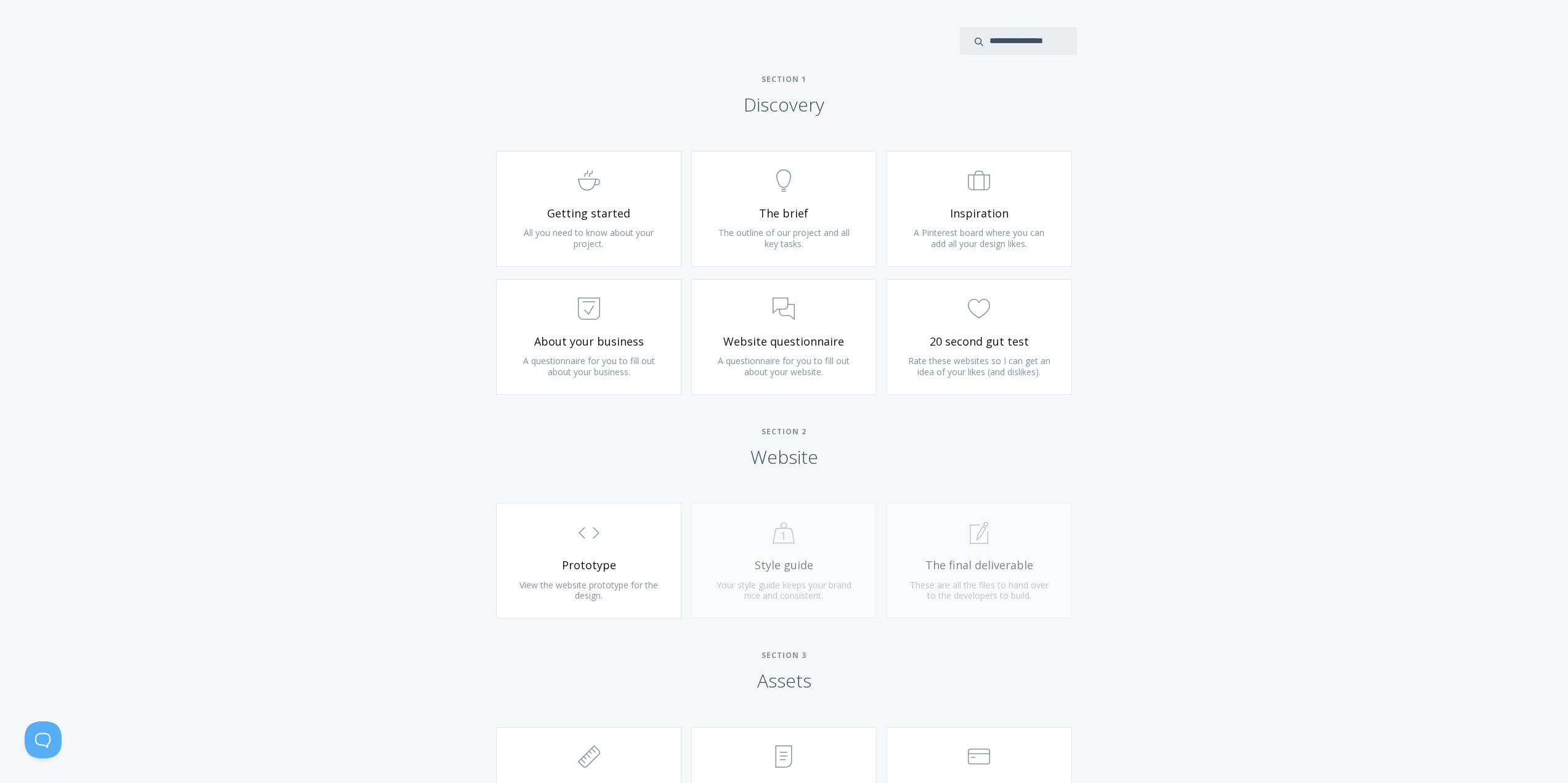
scroll to position [678, 0]
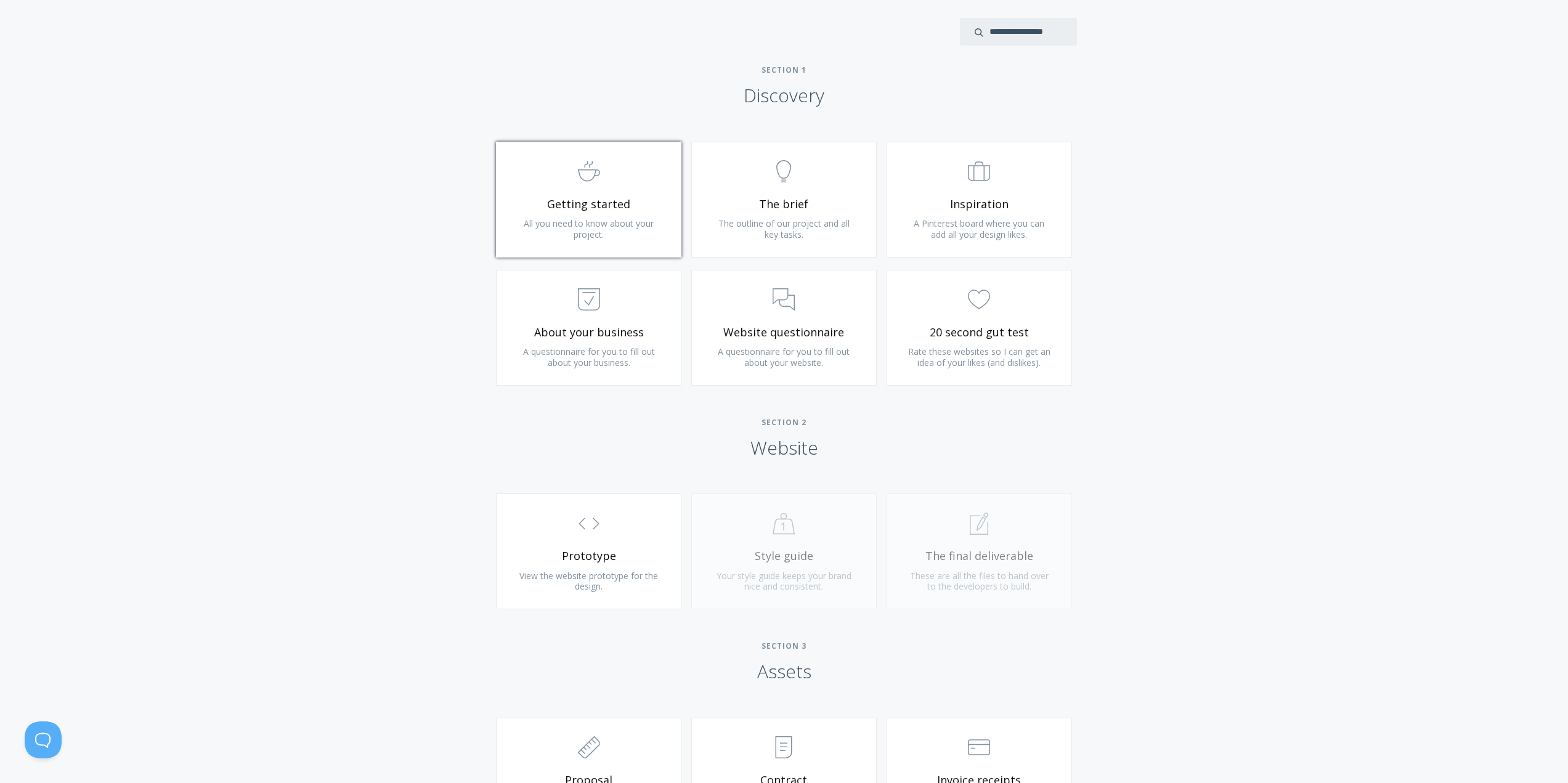
click at [589, 199] on span "Getting started" at bounding box center [589, 204] width 148 height 14
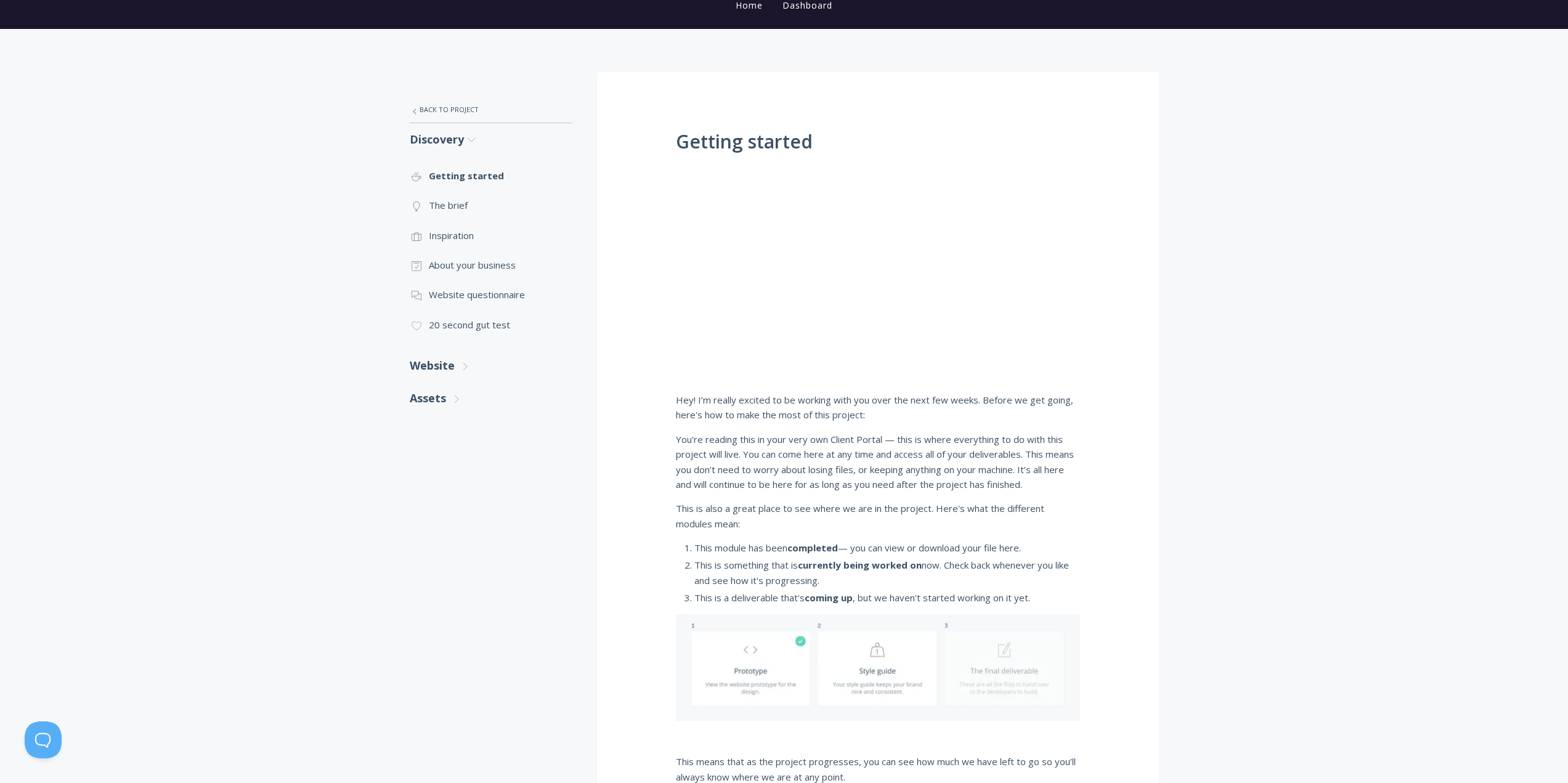
scroll to position [123, 0]
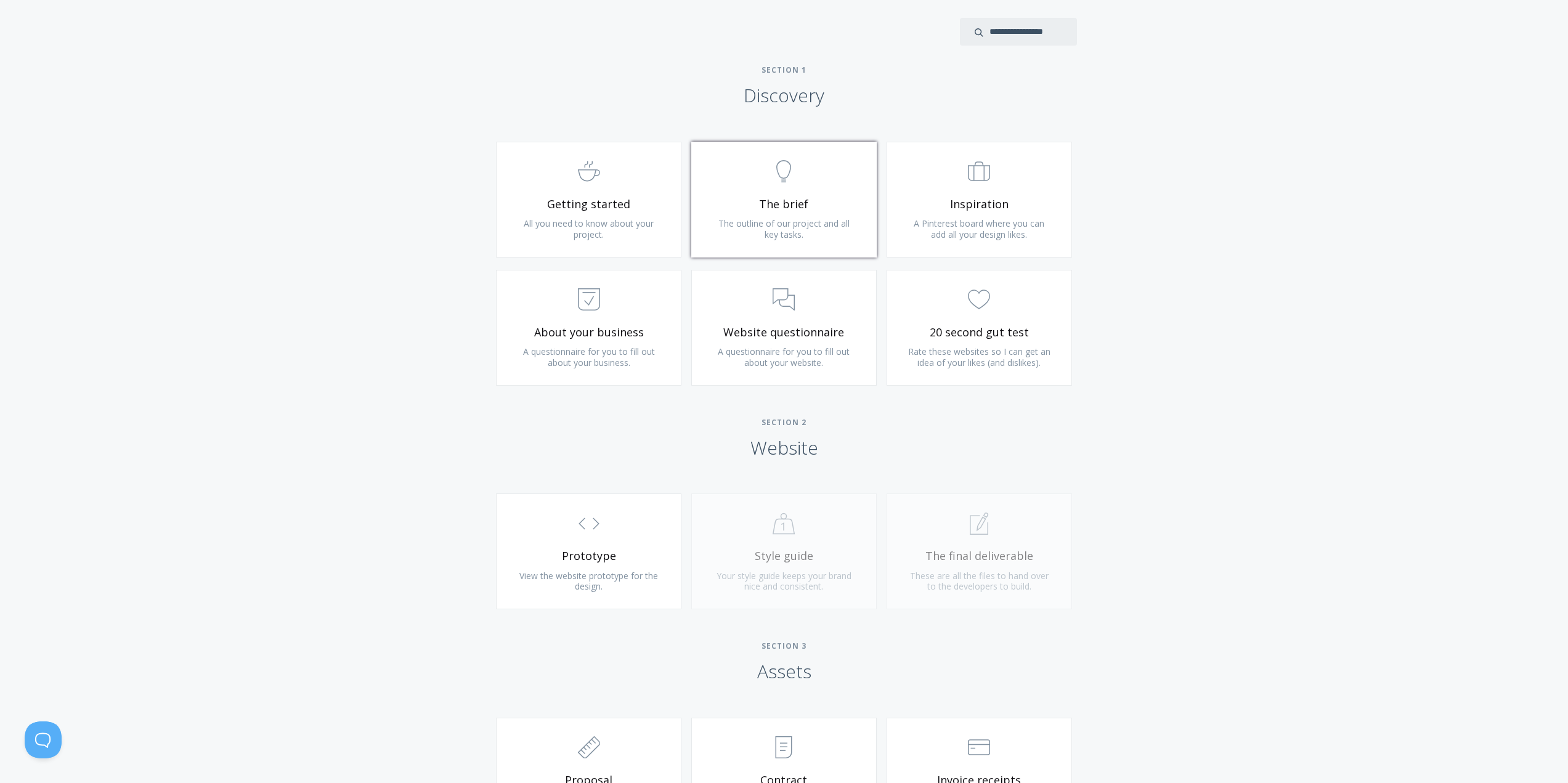
click at [792, 201] on span "The brief" at bounding box center [784, 204] width 148 height 14
click at [986, 200] on span "Inspiration" at bounding box center [980, 204] width 148 height 14
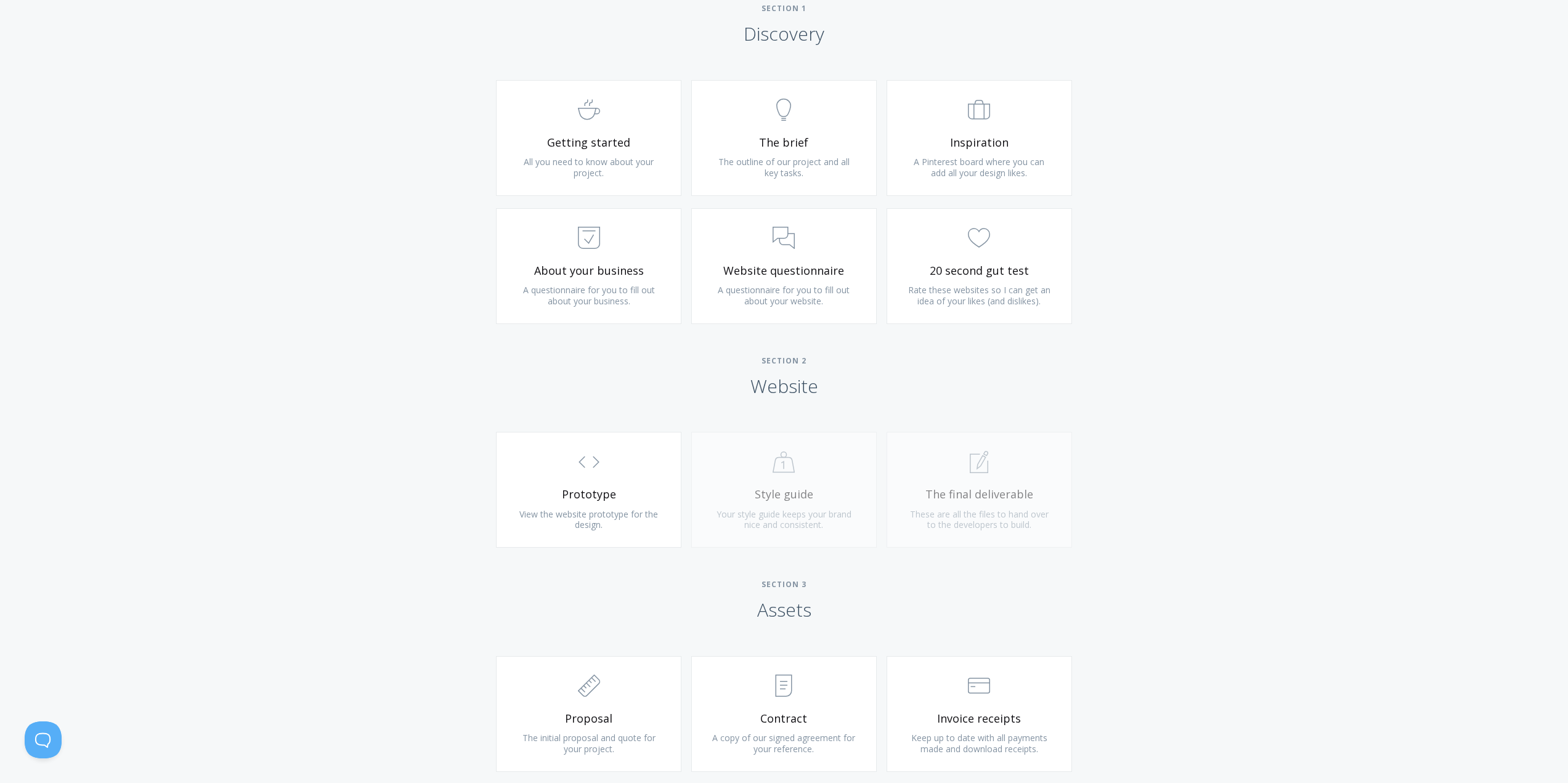
scroll to position [740, 0]
click at [613, 496] on span "Prototype" at bounding box center [589, 493] width 148 height 14
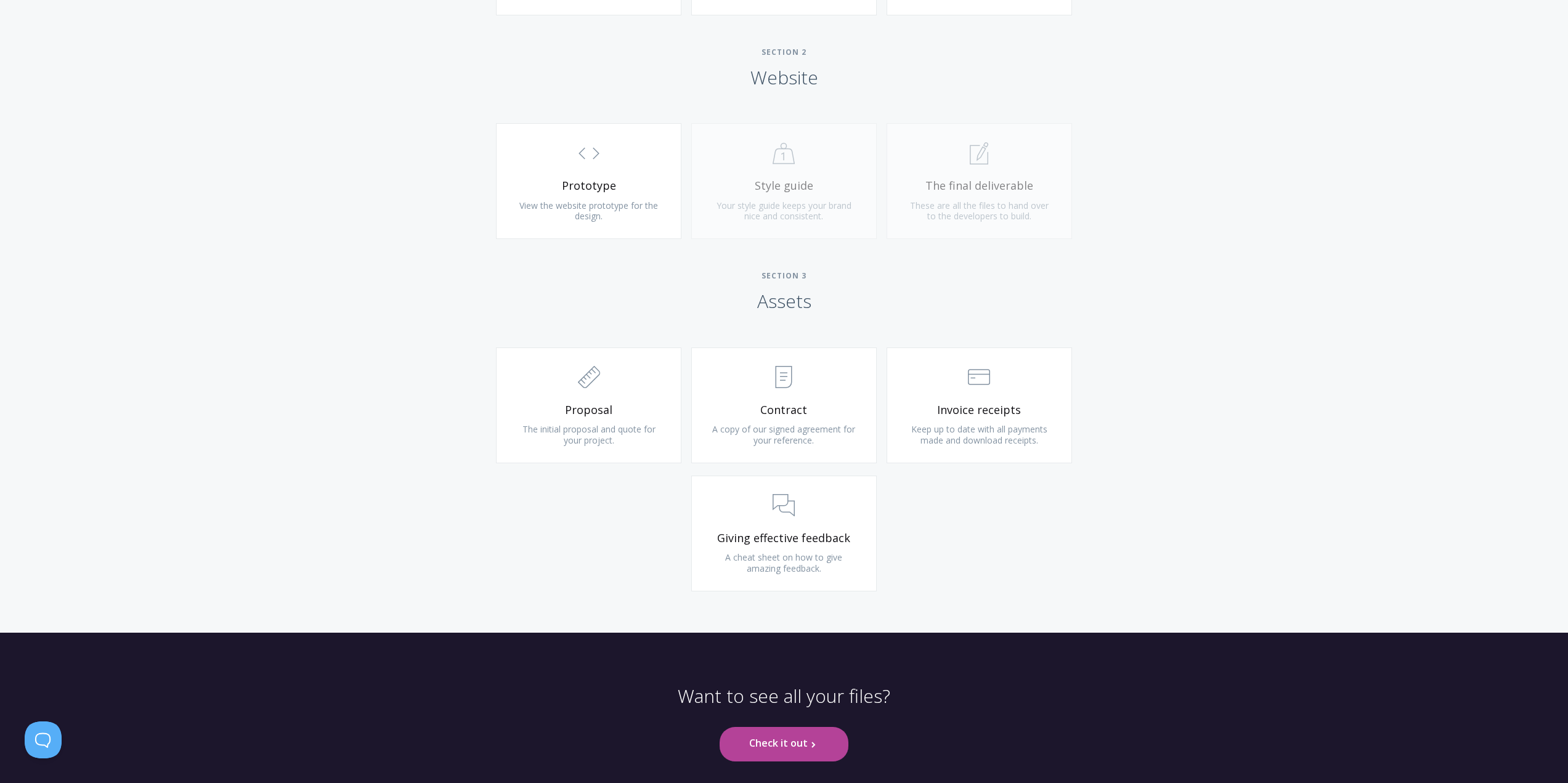
scroll to position [987, 0]
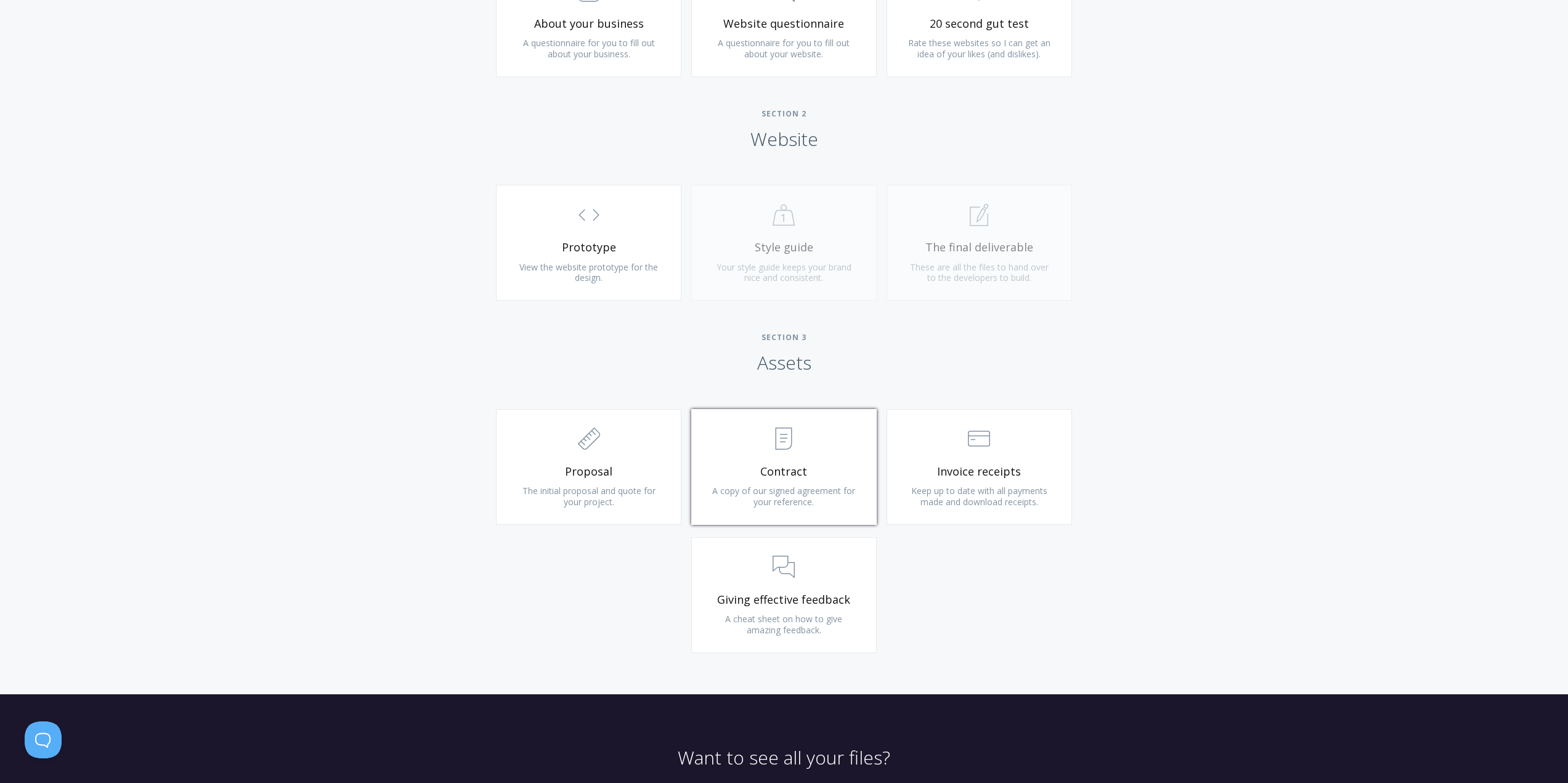
click at [762, 473] on span "Contract" at bounding box center [784, 472] width 148 height 14
